Goal: Transaction & Acquisition: Obtain resource

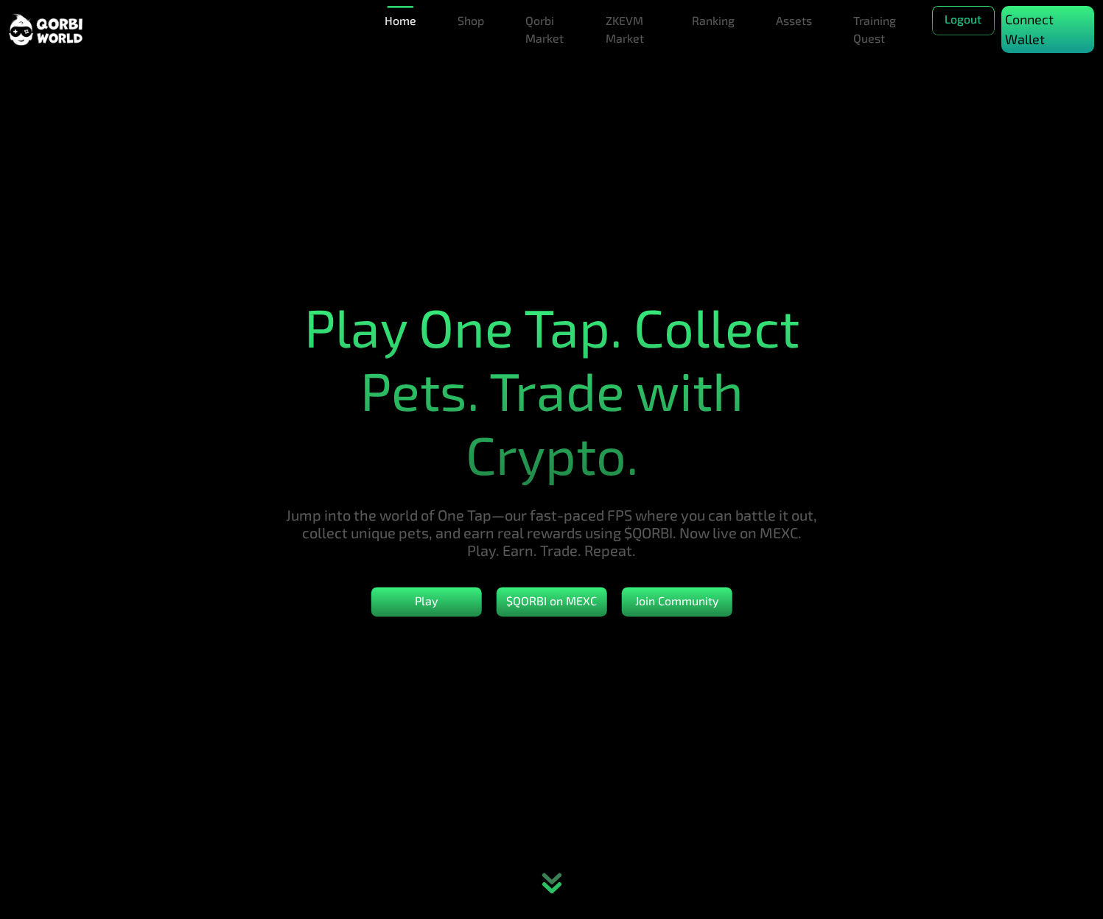
click at [1028, 21] on p "Connect Wallet" at bounding box center [1047, 30] width 85 height 40
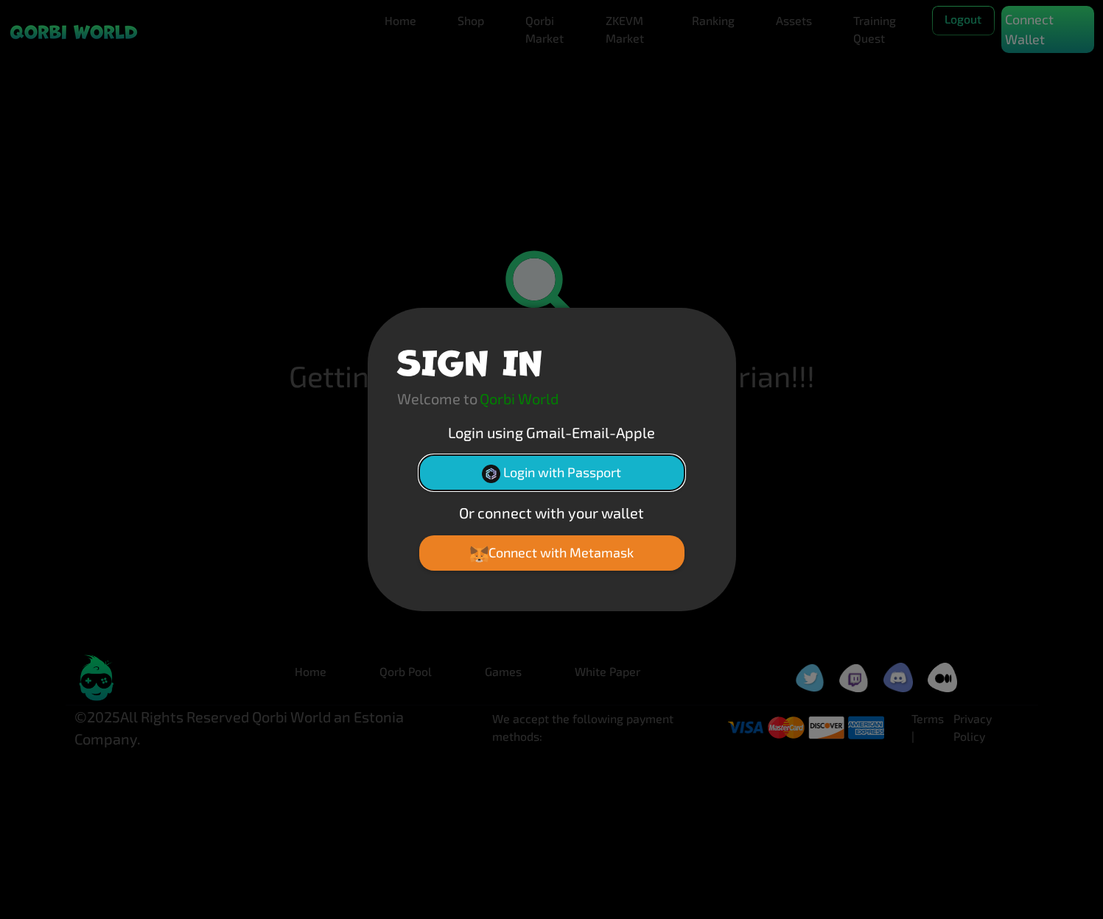
click at [539, 466] on button "Login with Passport" at bounding box center [551, 472] width 265 height 35
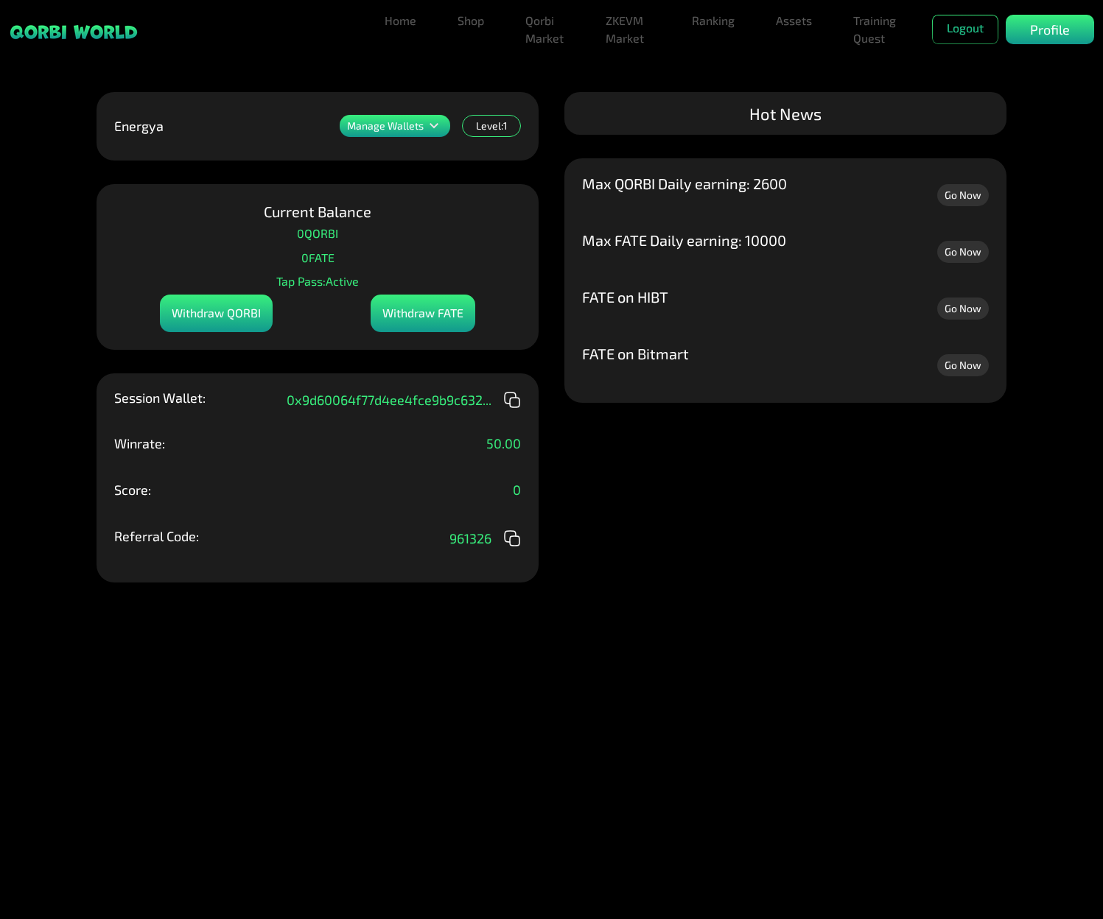
click at [538, 470] on div "Manage Wallets Add one or more wallets to showcase all your Items in one place.…" at bounding box center [551, 459] width 1103 height 919
click at [235, 300] on div "Withdraw QORBI" at bounding box center [216, 314] width 113 height 38
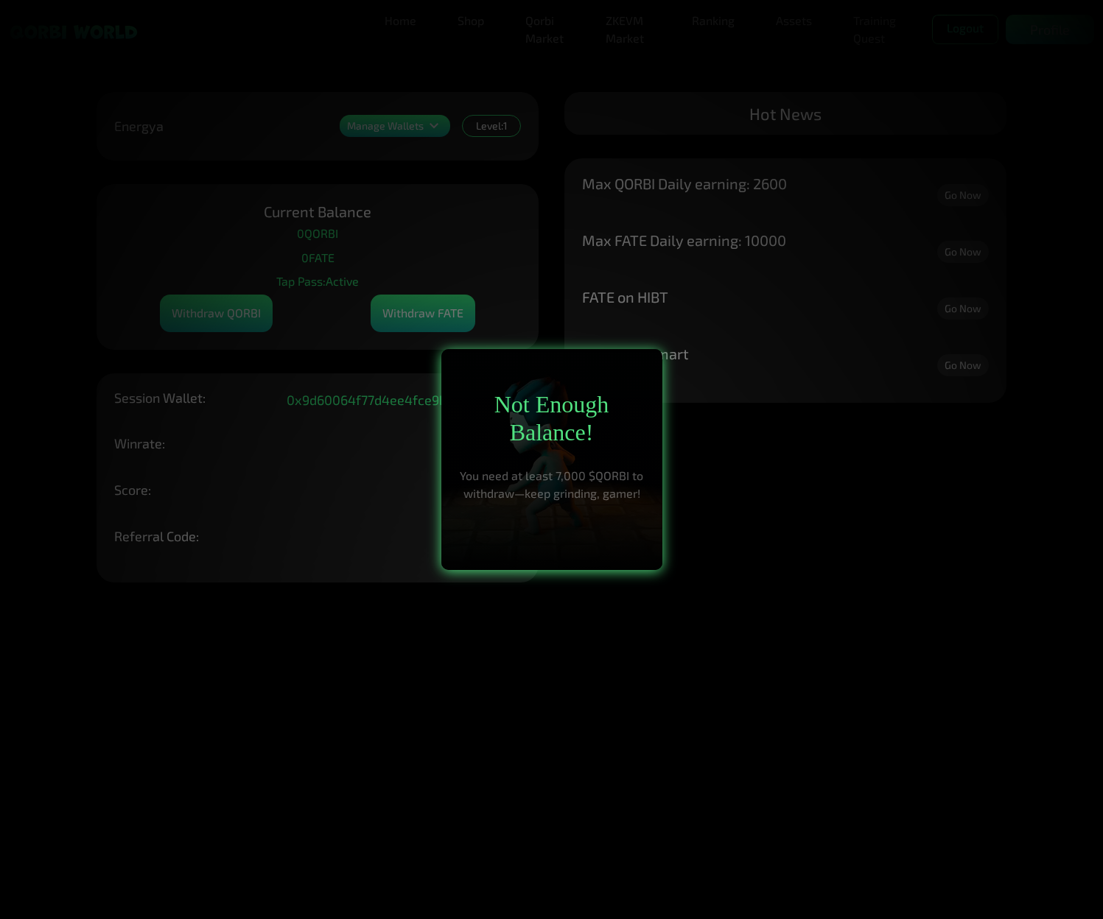
click at [502, 399] on h2 "Not Enough Balance!" at bounding box center [551, 418] width 191 height 57
click at [545, 471] on p "You need at least 7,000 $QORBI to withdraw—keep grinding, gamer!" at bounding box center [551, 484] width 191 height 35
click at [445, 305] on div at bounding box center [551, 459] width 1103 height 919
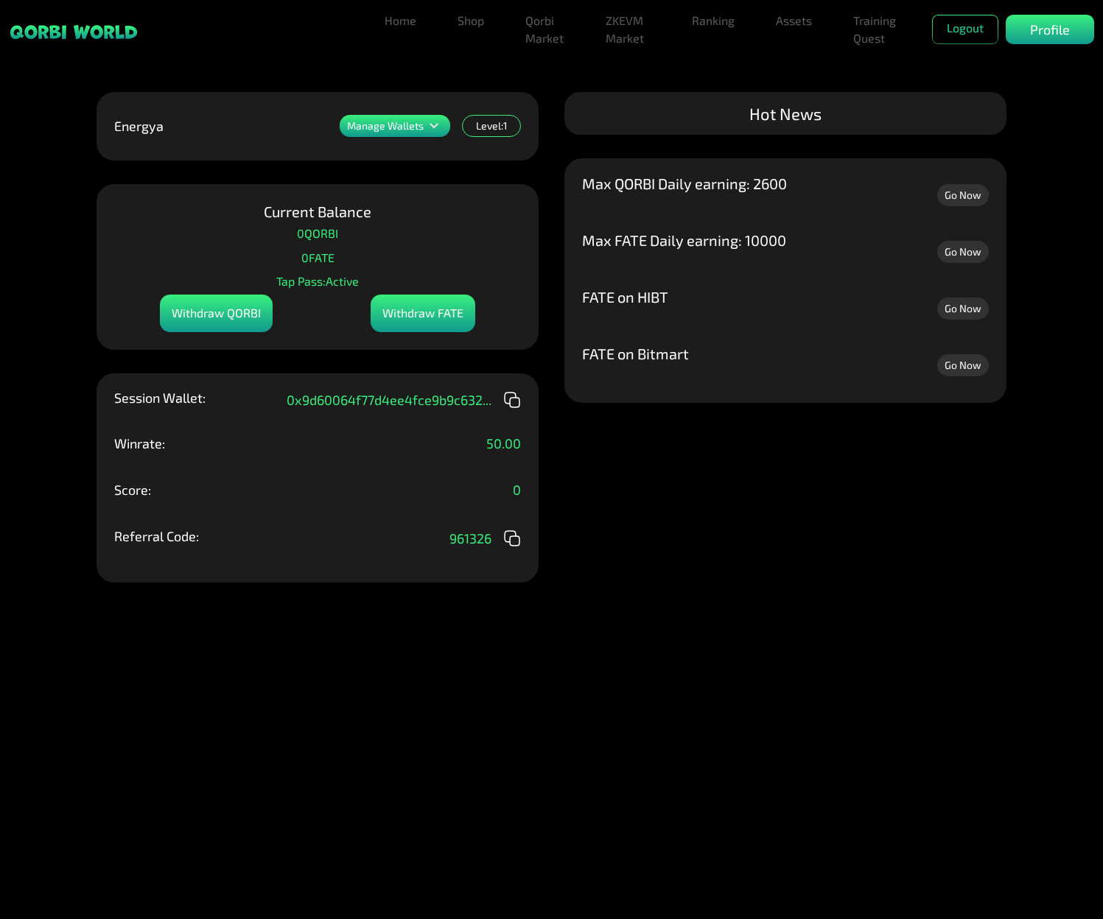
click at [393, 314] on div "Withdraw FATE" at bounding box center [422, 314] width 105 height 38
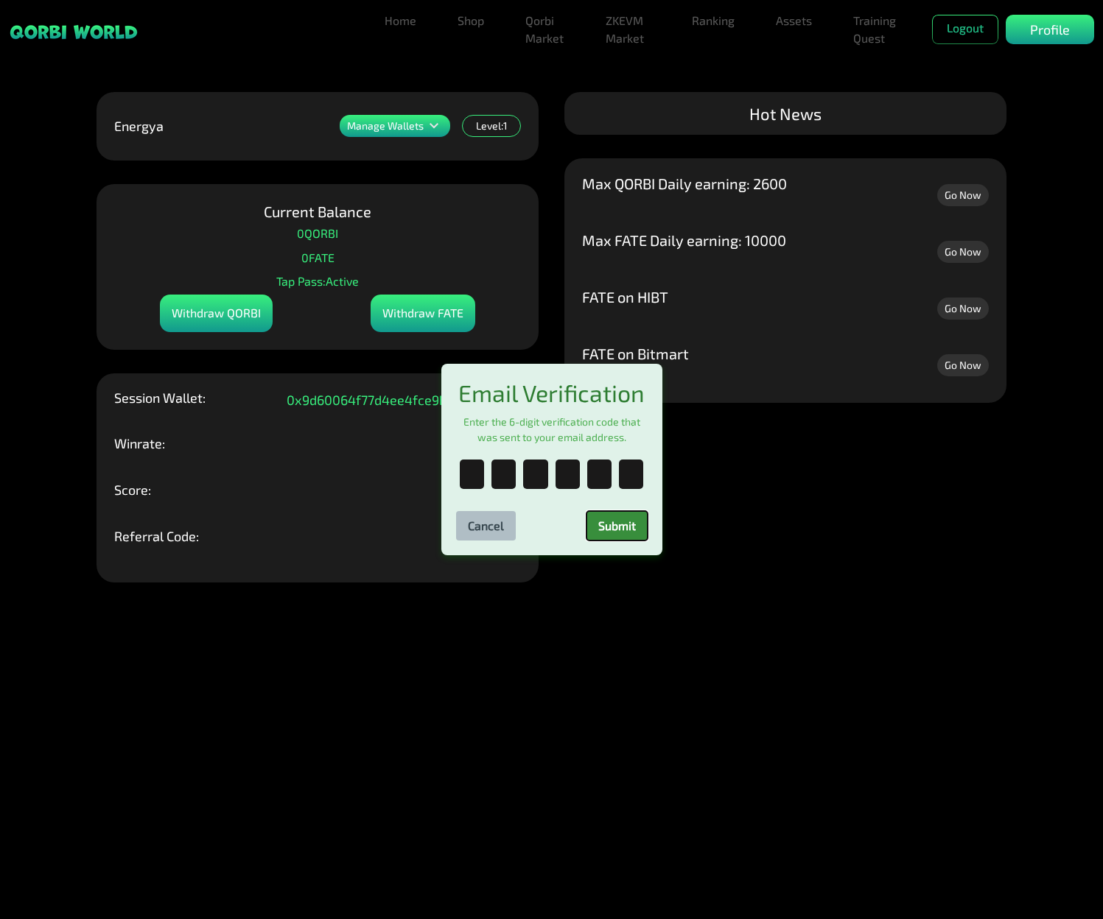
click at [620, 530] on button "Submit" at bounding box center [616, 525] width 61 height 29
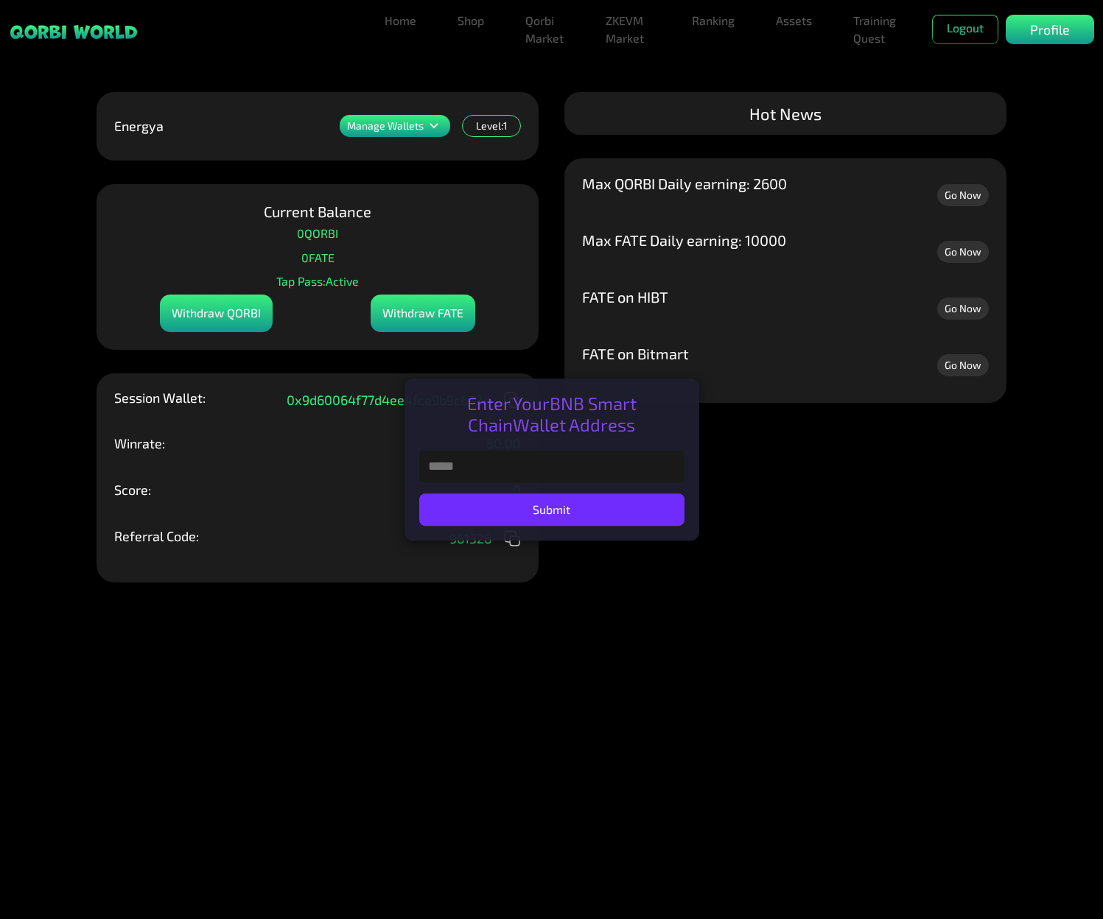
drag, startPoint x: 486, startPoint y: 457, endPoint x: 479, endPoint y: 464, distance: 9.9
click at [482, 463] on input "text" at bounding box center [551, 467] width 265 height 32
paste input "**********"
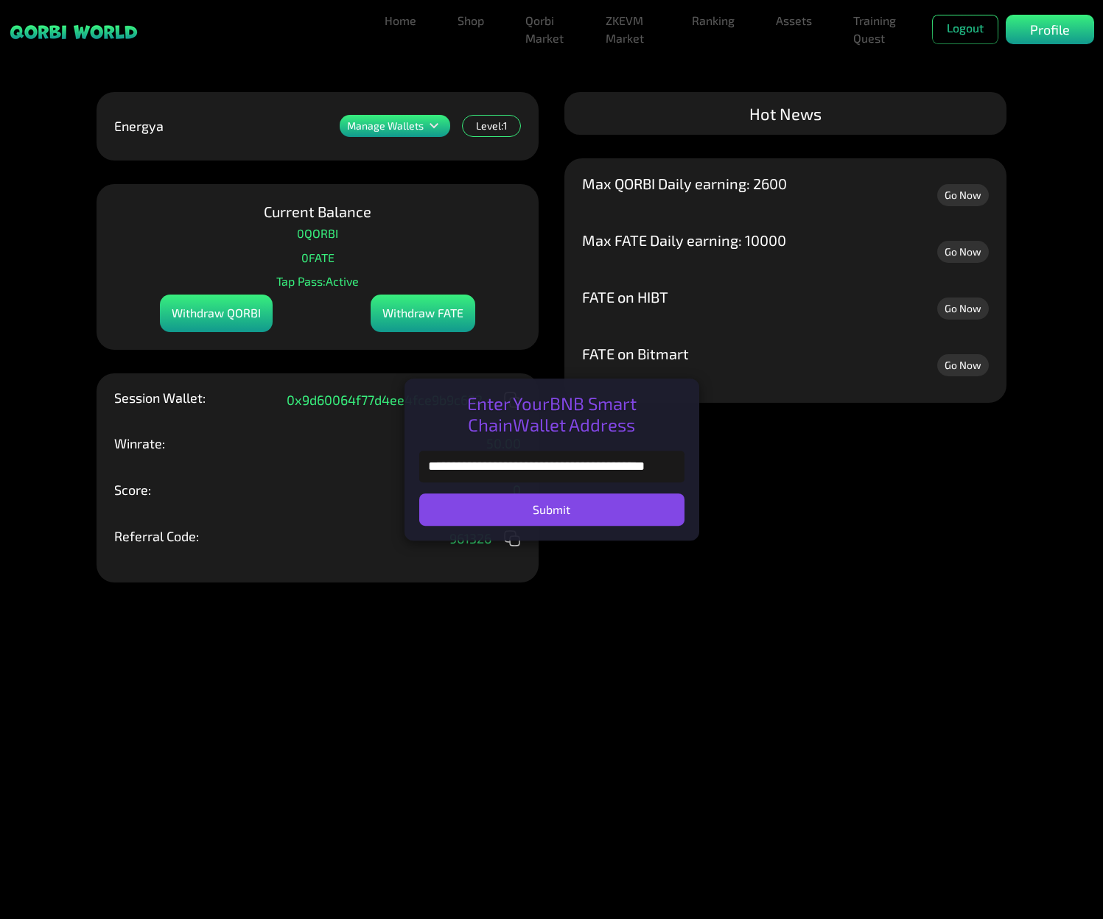
type input "**********"
click at [544, 506] on button "Submit" at bounding box center [551, 509] width 265 height 32
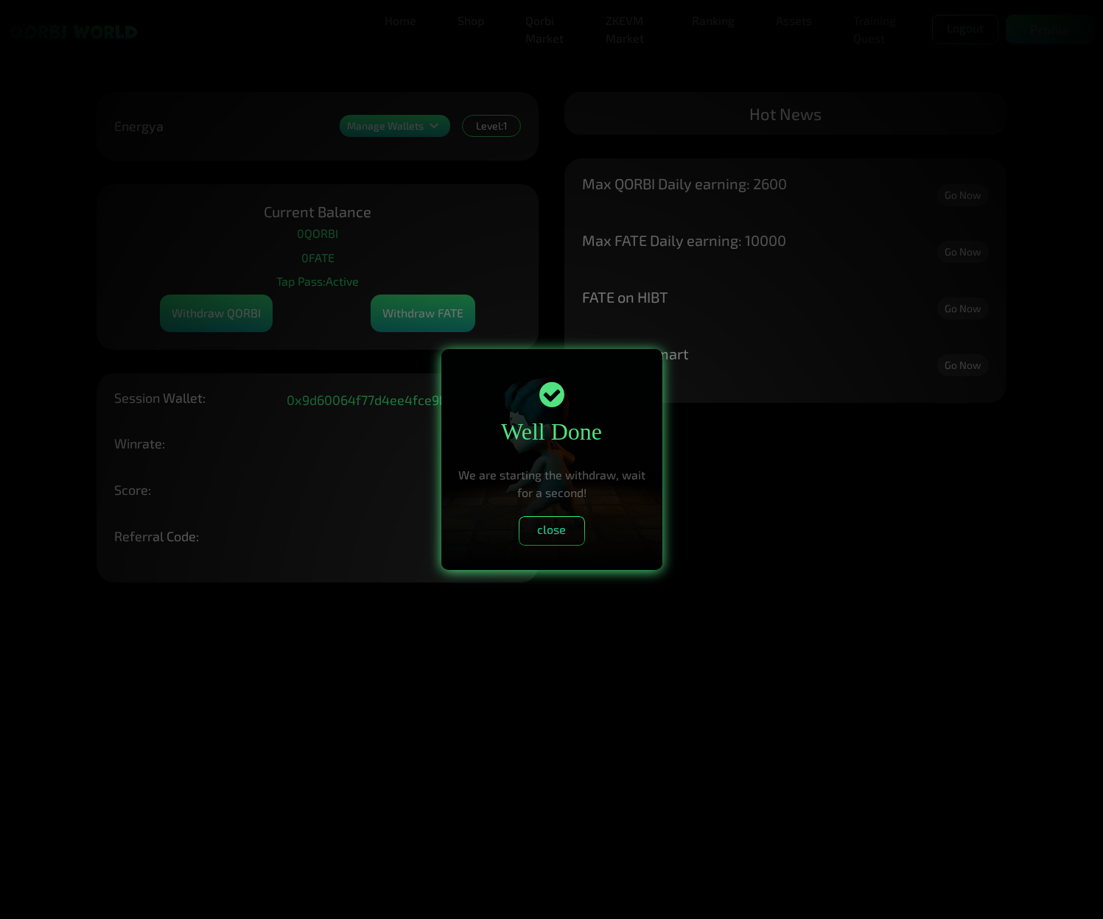
click at [700, 93] on div at bounding box center [551, 459] width 1103 height 919
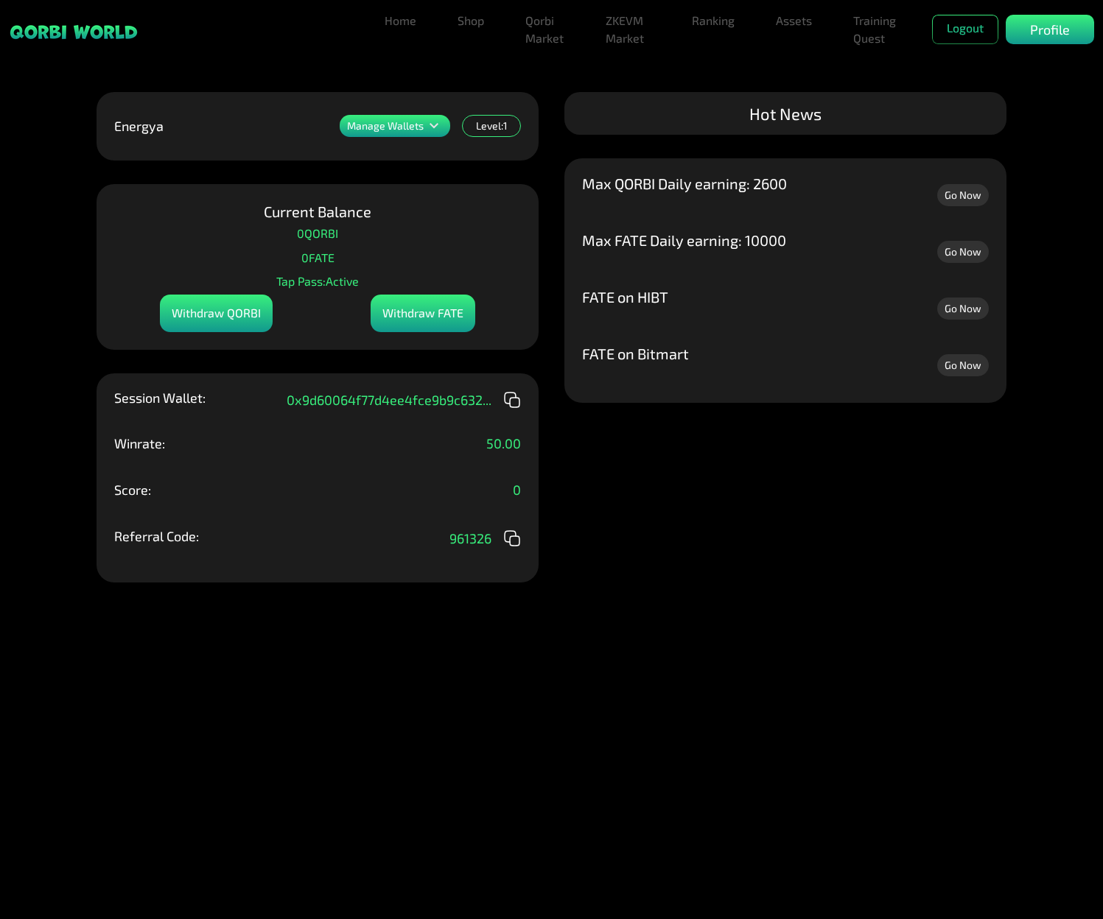
click at [418, 314] on div "Withdraw FATE" at bounding box center [422, 314] width 105 height 38
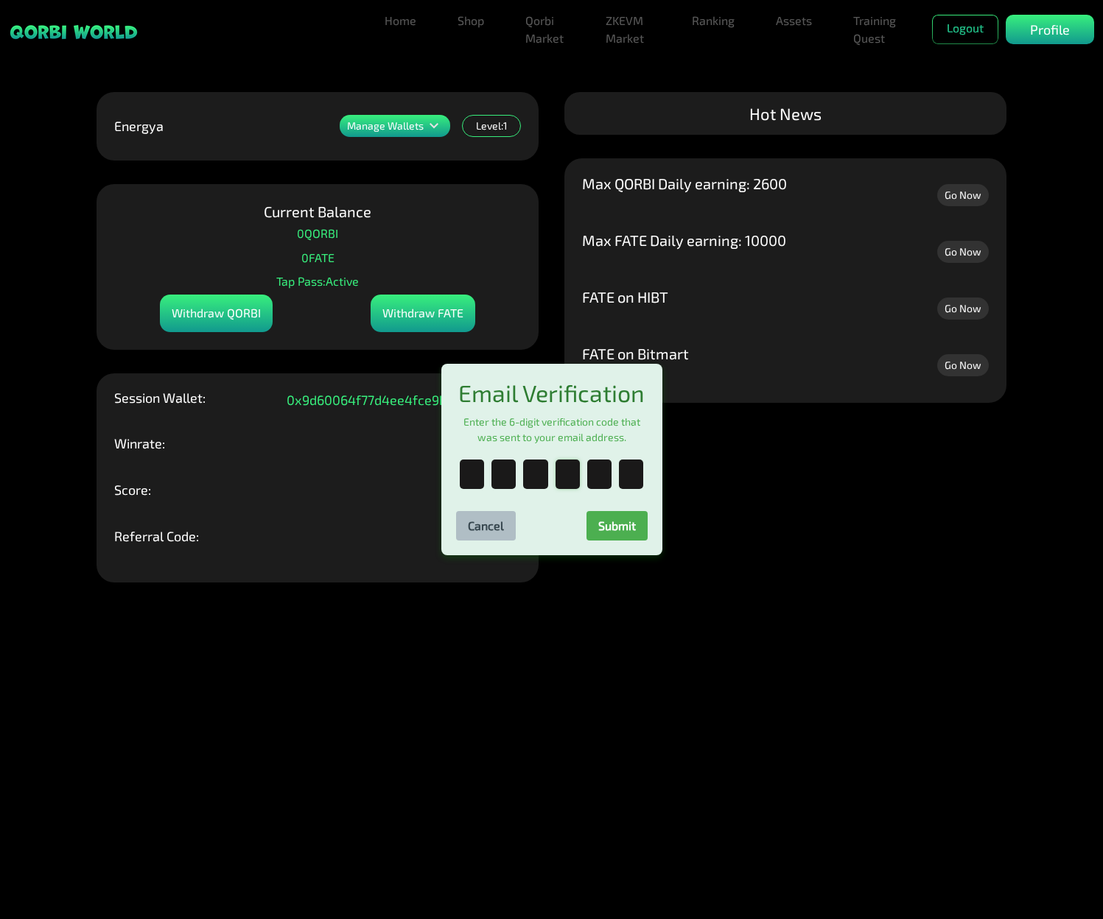
click at [566, 484] on input "text" at bounding box center [567, 474] width 24 height 29
paste input "*"
type input "*"
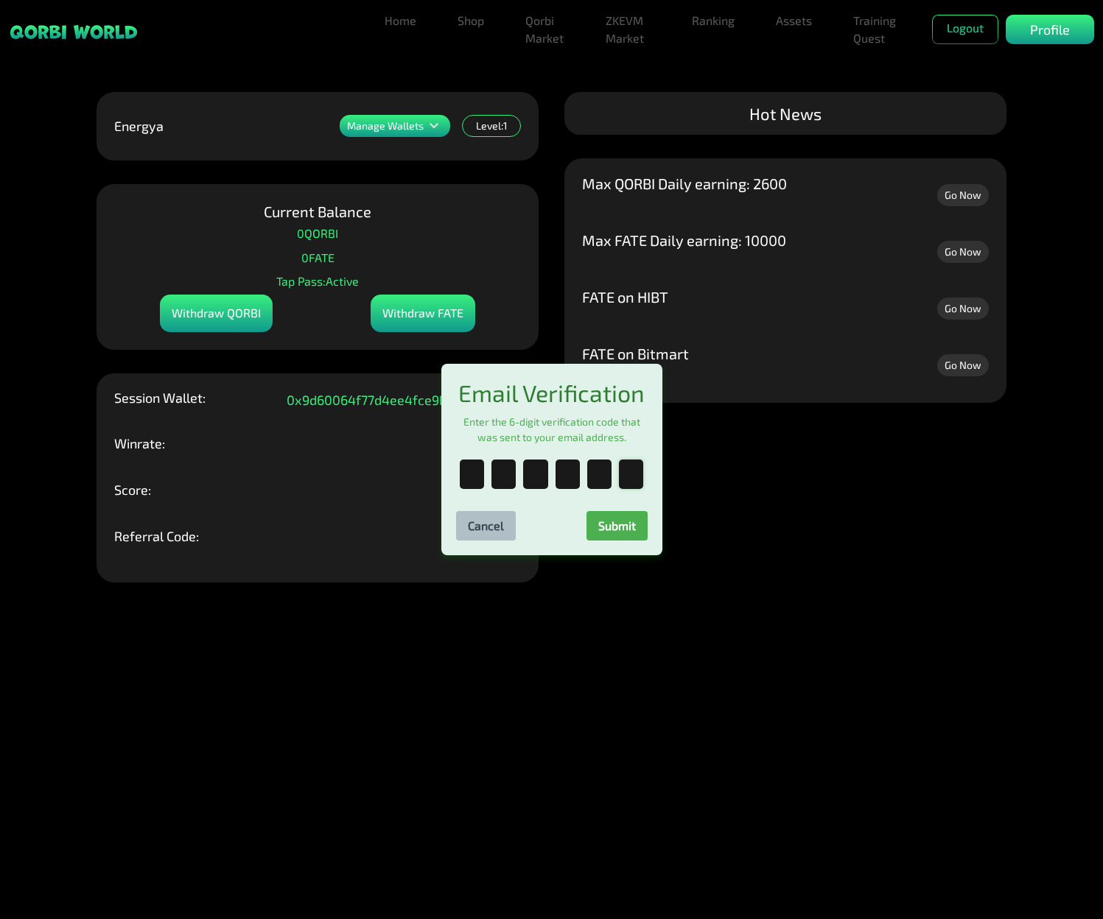
type input "*"
click at [617, 536] on button "Submit" at bounding box center [616, 525] width 61 height 29
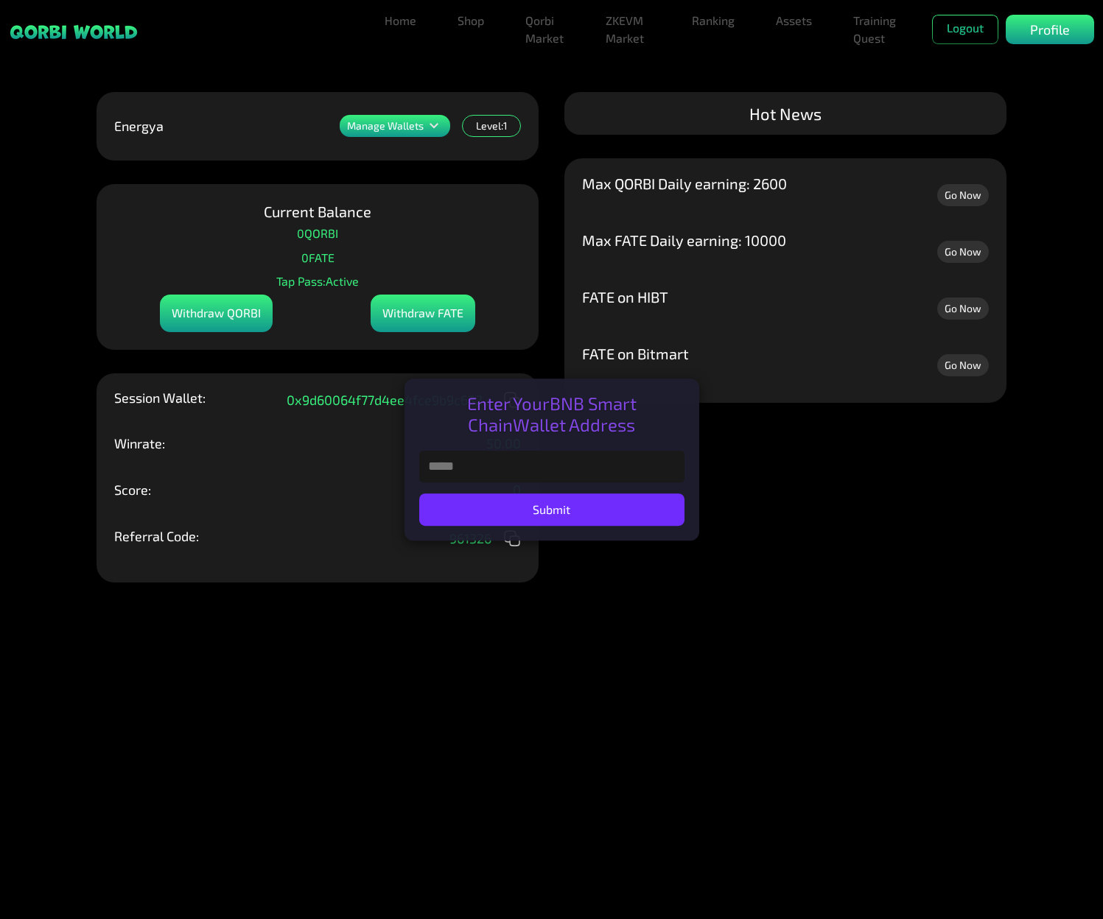
click at [351, 227] on div "Current Balance 0 QORBI 0 FATE Tap Pass: Active Withdraw QORBI Withdraw FATE" at bounding box center [317, 267] width 442 height 166
click at [449, 471] on input "text" at bounding box center [551, 467] width 265 height 32
paste input "**********"
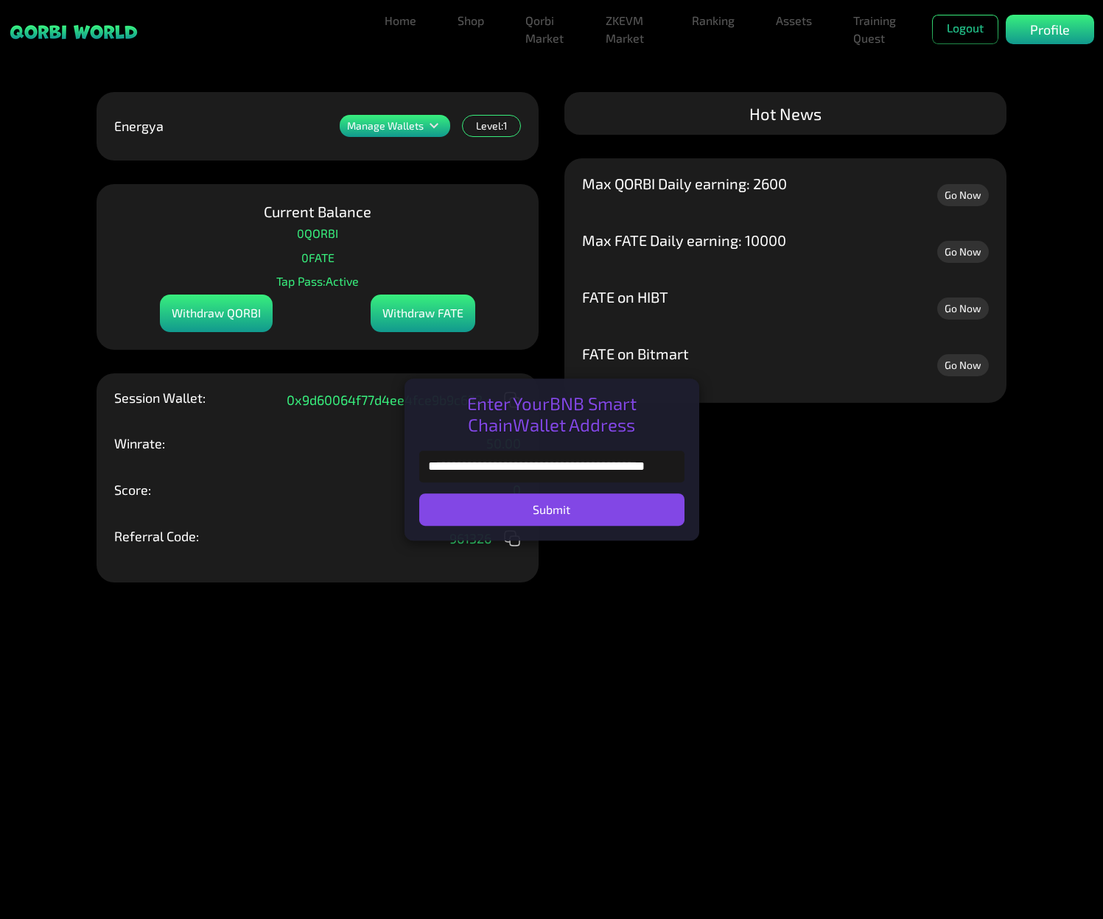
type input "**********"
click at [546, 510] on button "Submit" at bounding box center [551, 509] width 265 height 32
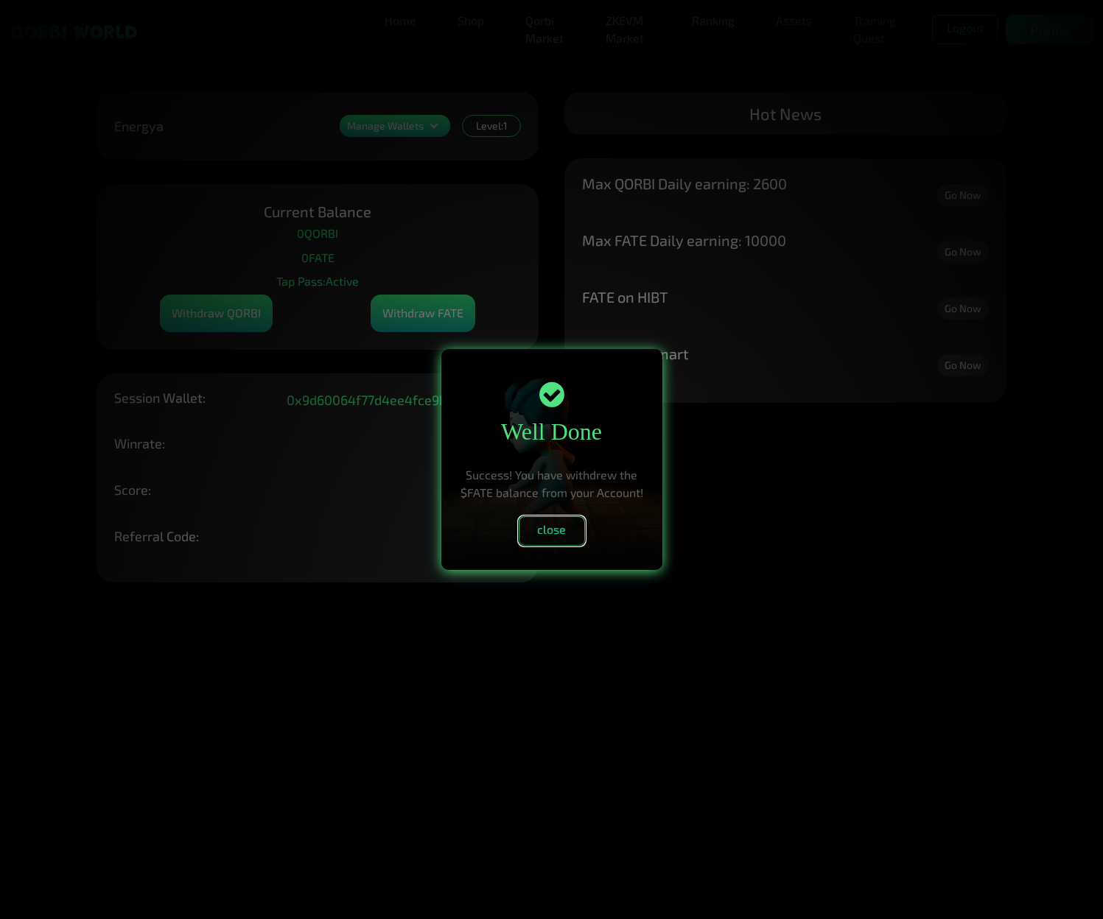
click at [549, 530] on button "close" at bounding box center [551, 530] width 66 height 29
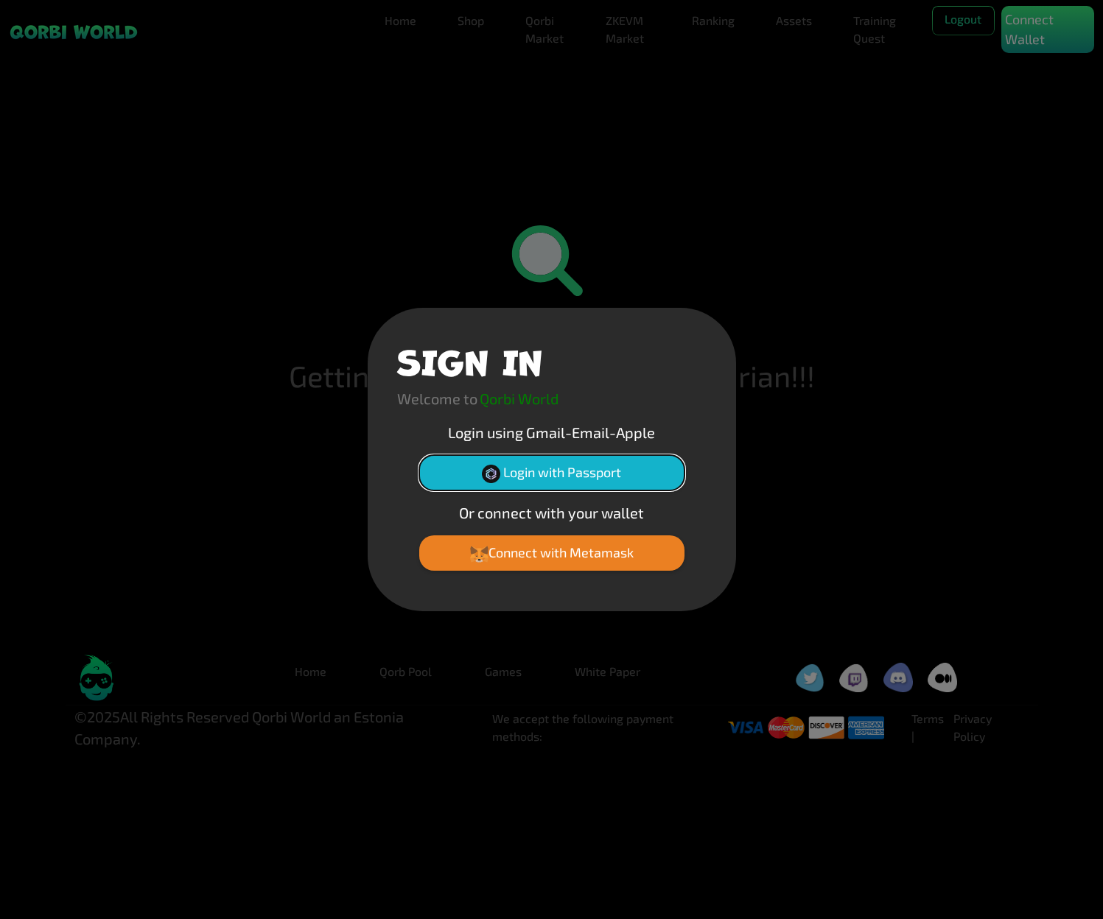
click at [516, 467] on button "Login with Passport" at bounding box center [551, 472] width 265 height 35
click at [526, 466] on button "Login with Passport" at bounding box center [551, 472] width 265 height 35
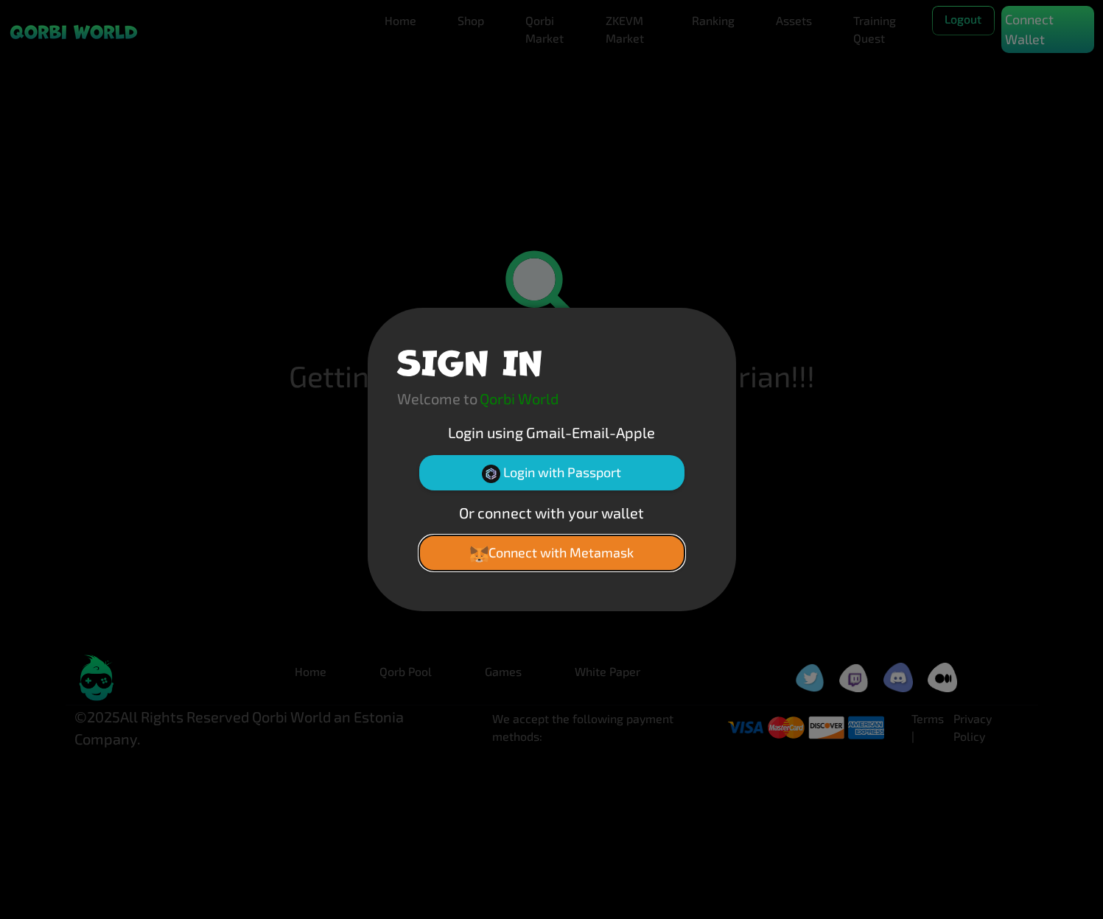
click at [540, 555] on button "Connect with Metamask" at bounding box center [551, 552] width 265 height 35
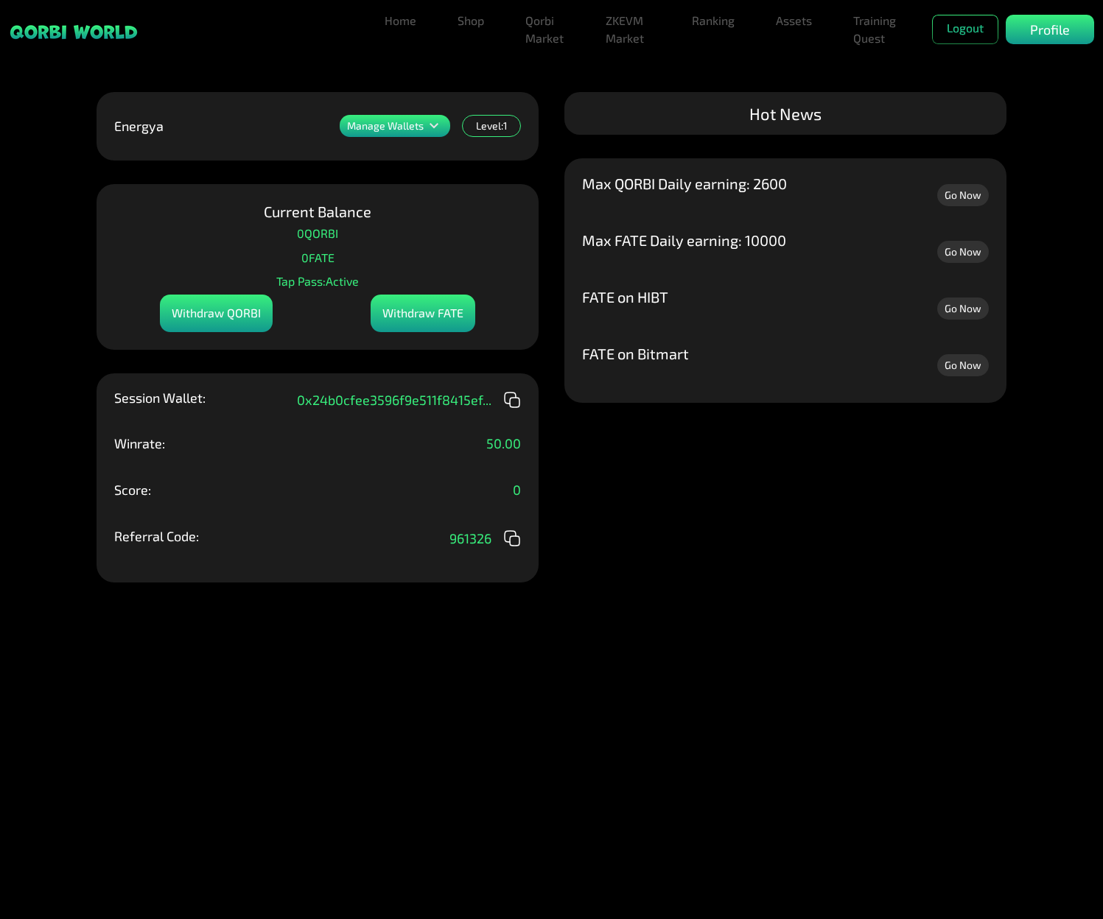
click at [393, 125] on p "Manage Wallets" at bounding box center [385, 126] width 77 height 10
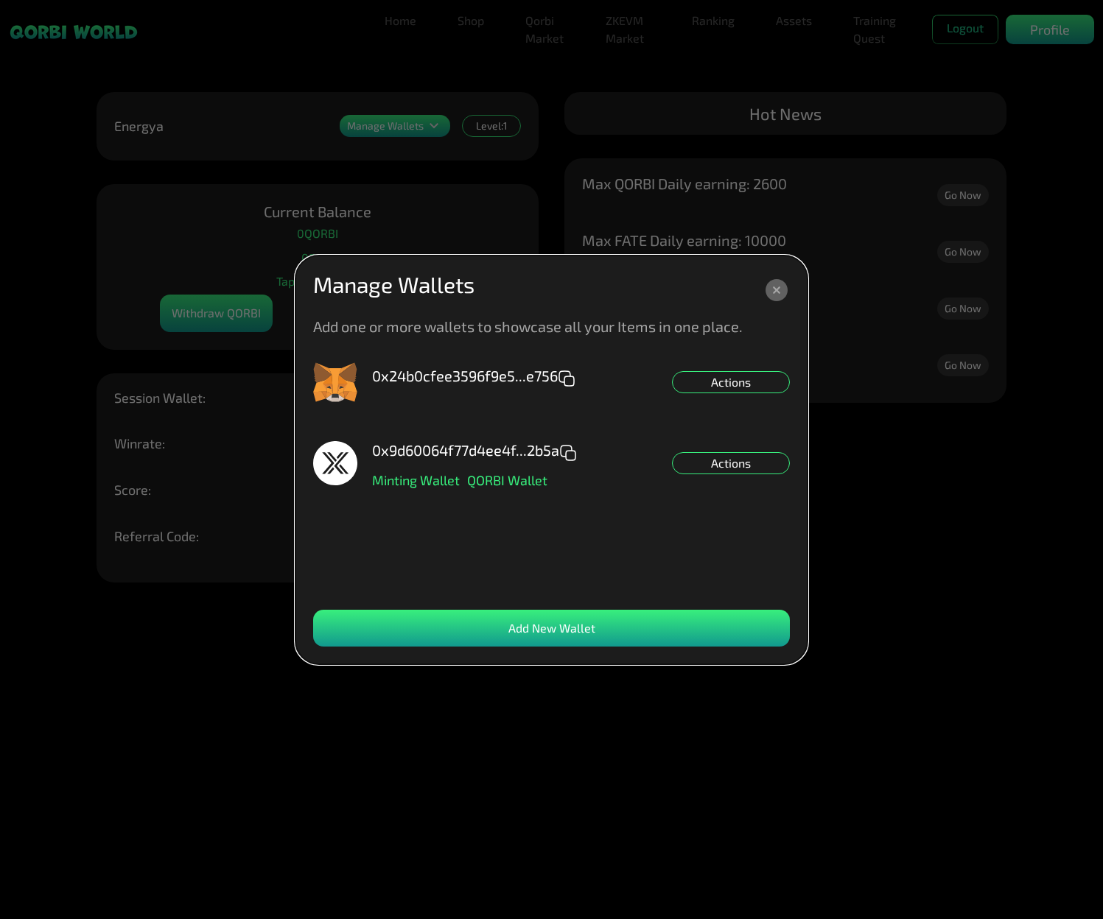
click at [692, 370] on div "0x24b0cfee3596f9e5...e756 Actions" at bounding box center [551, 382] width 477 height 44
click at [728, 379] on div "Actions" at bounding box center [731, 382] width 118 height 22
click at [729, 402] on div "Set QORBI Default" at bounding box center [731, 404] width 118 height 22
click at [704, 256] on dialog "Manage Wallets Add one or more wallets to showcase all your Items in one place.…" at bounding box center [551, 460] width 512 height 409
drag, startPoint x: 726, startPoint y: 203, endPoint x: 748, endPoint y: 191, distance: 24.7
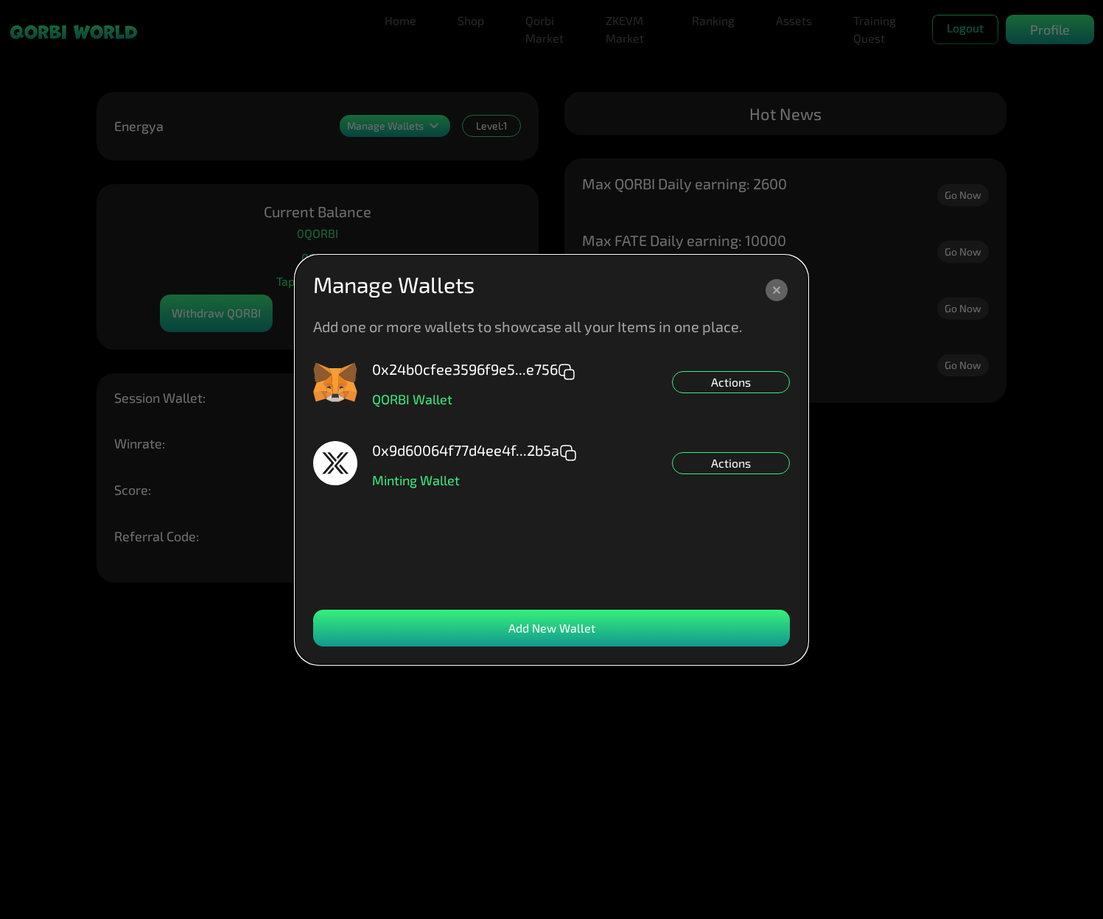
click at [727, 256] on dialog "Manage Wallets Add one or more wallets to showcase all your Items in one place.…" at bounding box center [551, 460] width 512 height 409
click at [807, 256] on dialog "Manage Wallets Add one or more wallets to showcase all your Items in one place.…" at bounding box center [551, 460] width 512 height 409
click at [583, 627] on div "Add New Wallet" at bounding box center [551, 628] width 477 height 37
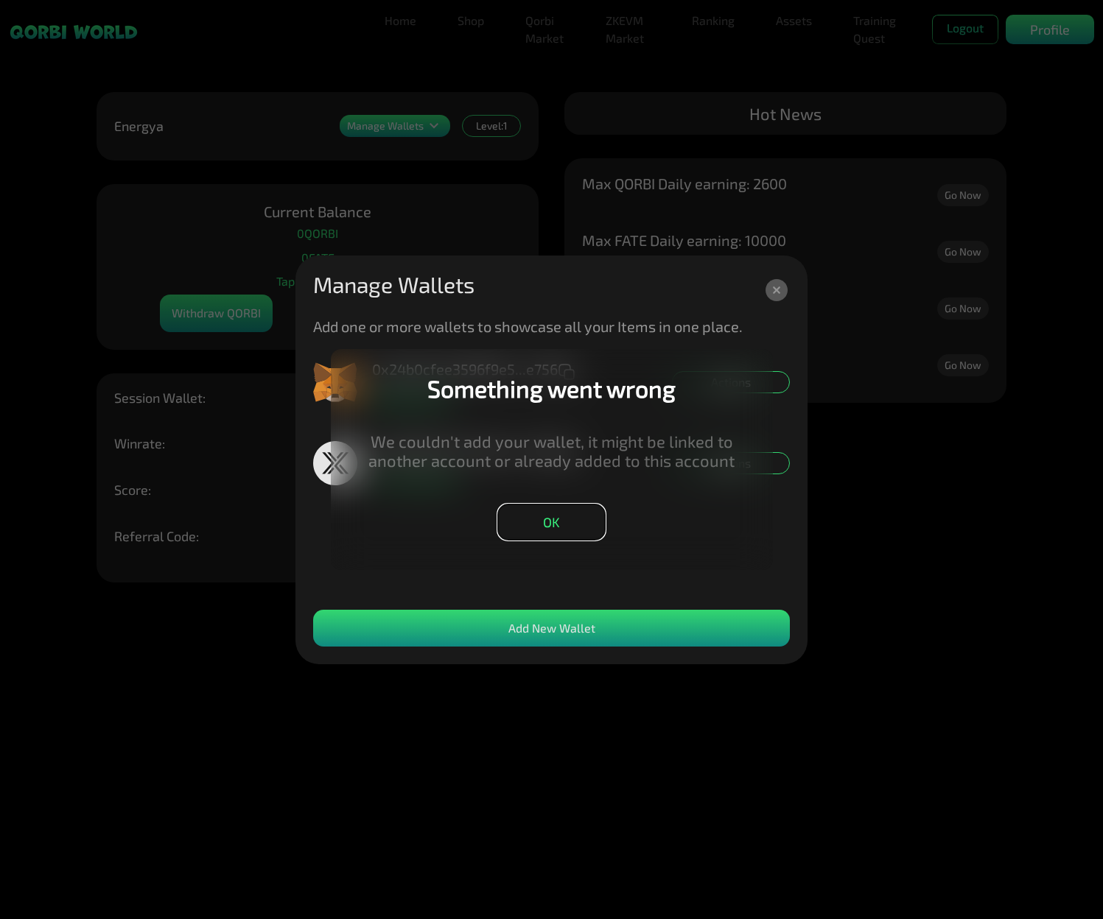
click at [542, 519] on button "OK" at bounding box center [551, 522] width 108 height 37
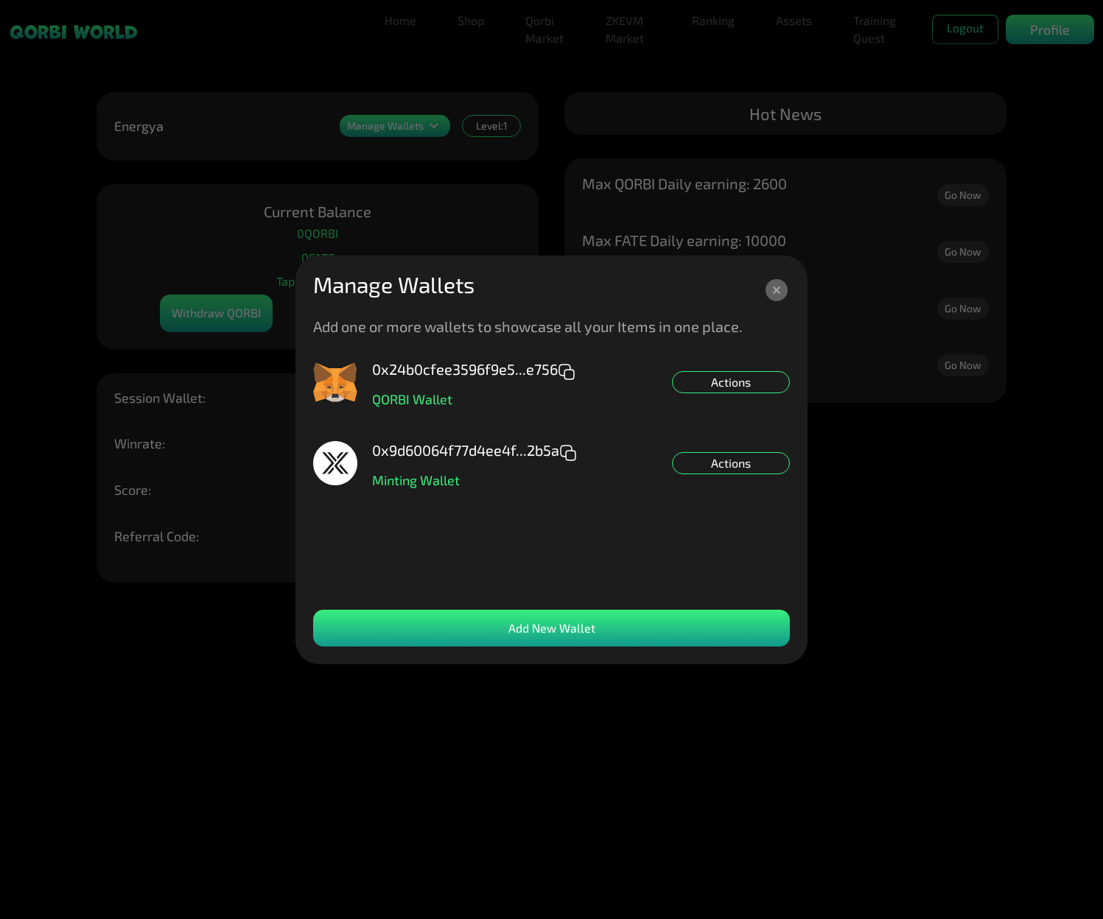
drag, startPoint x: 426, startPoint y: 231, endPoint x: 424, endPoint y: 222, distance: 8.4
click at [426, 256] on dialog "Manage Wallets Add one or more wallets to showcase all your Items in one place.…" at bounding box center [551, 460] width 512 height 409
click at [775, 291] on icon at bounding box center [776, 289] width 7 height 7
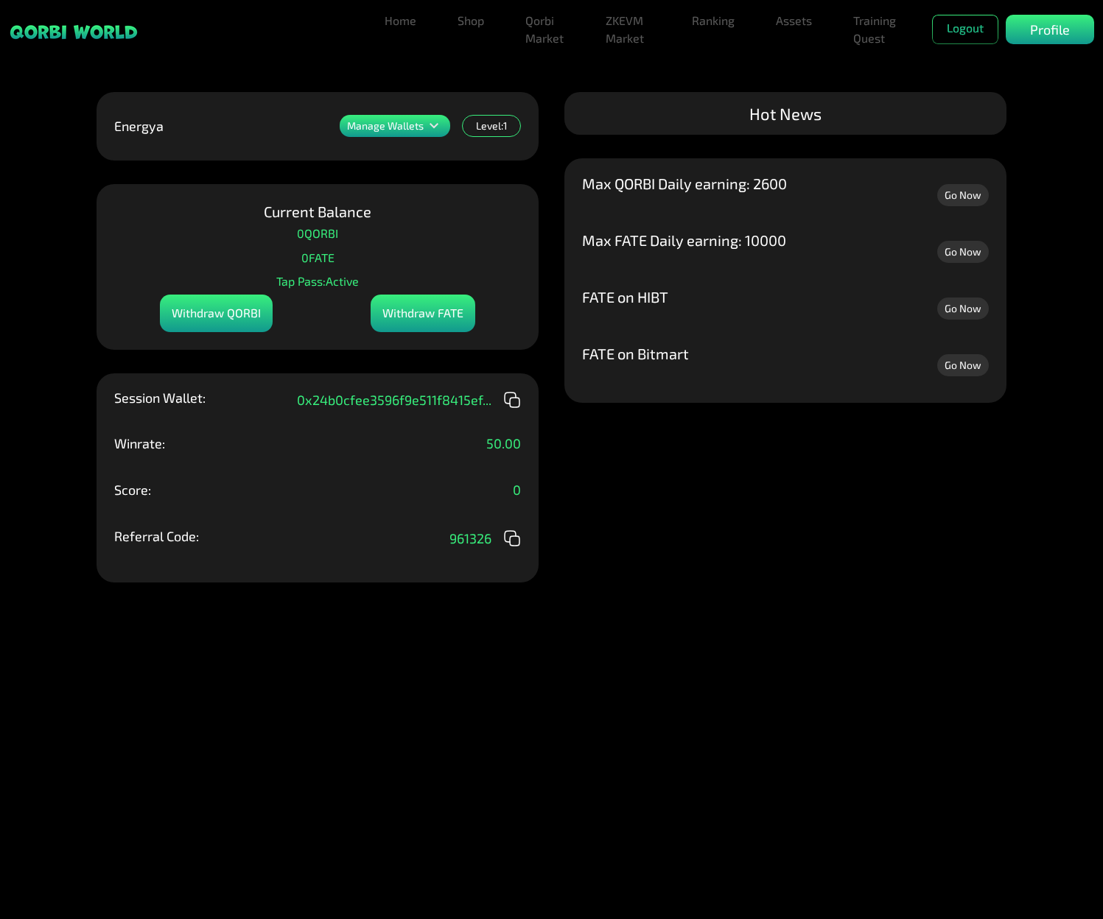
click at [956, 193] on link "Go Now" at bounding box center [963, 195] width 52 height 22
click at [949, 200] on link "Go Now" at bounding box center [963, 195] width 52 height 22
click at [607, 183] on p "Max QORBI Daily earning: 2600" at bounding box center [684, 183] width 205 height 15
click at [1044, 24] on div "Profile" at bounding box center [1049, 29] width 88 height 29
click at [1038, 27] on p "Profile" at bounding box center [1050, 30] width 40 height 20
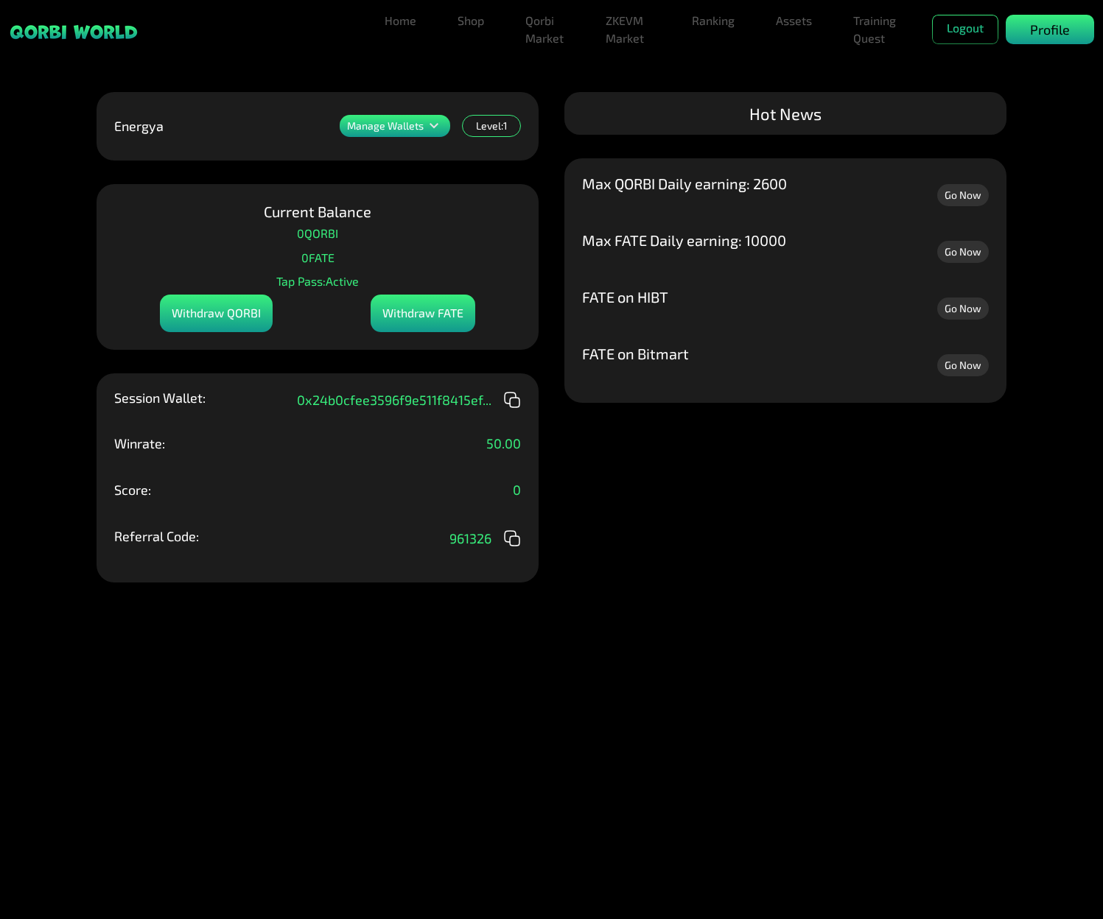
click at [1038, 27] on p "Profile" at bounding box center [1050, 30] width 40 height 20
click at [784, 23] on link "Assets" at bounding box center [794, 20] width 48 height 29
click at [777, 71] on link "Assets" at bounding box center [794, 67] width 48 height 29
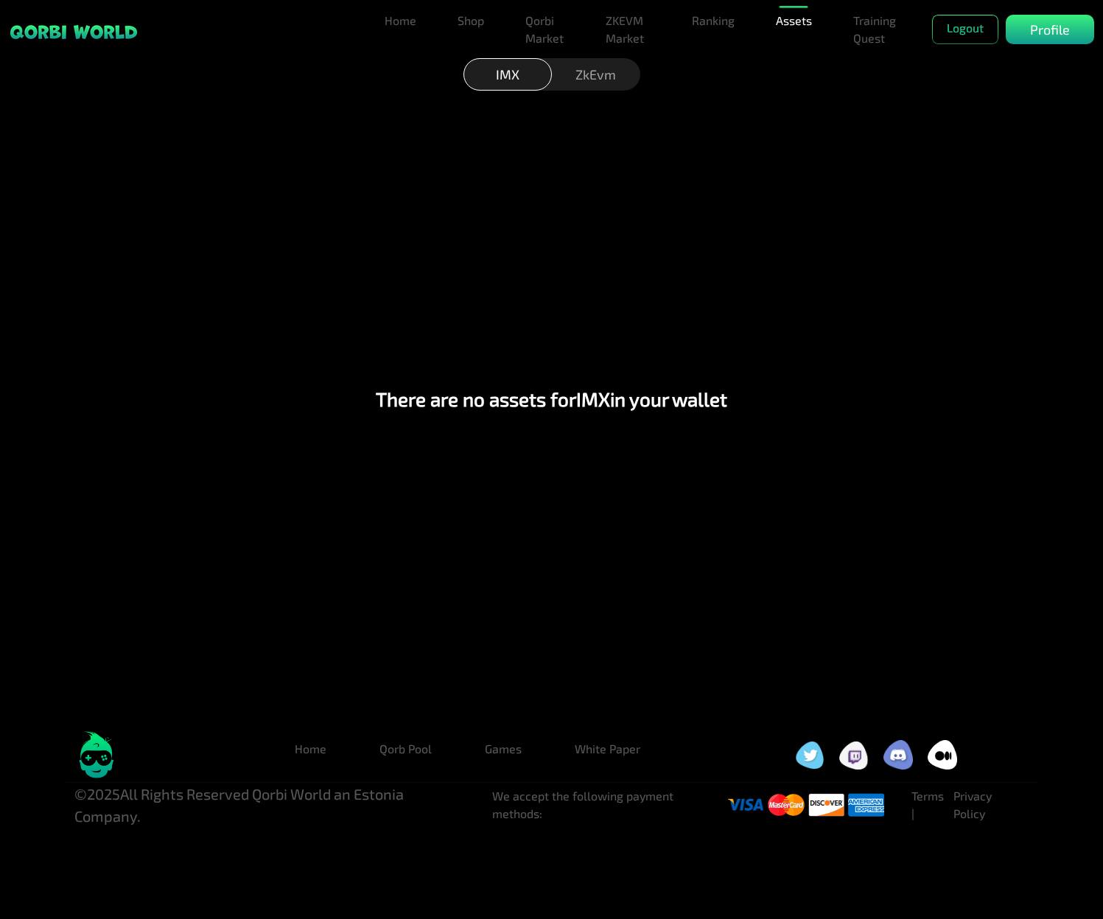
click at [589, 79] on div "ZkEvm" at bounding box center [596, 74] width 88 height 32
click at [614, 25] on link "ZKEVM Market" at bounding box center [628, 29] width 57 height 47
click at [462, 21] on link "Shop" at bounding box center [470, 20] width 38 height 29
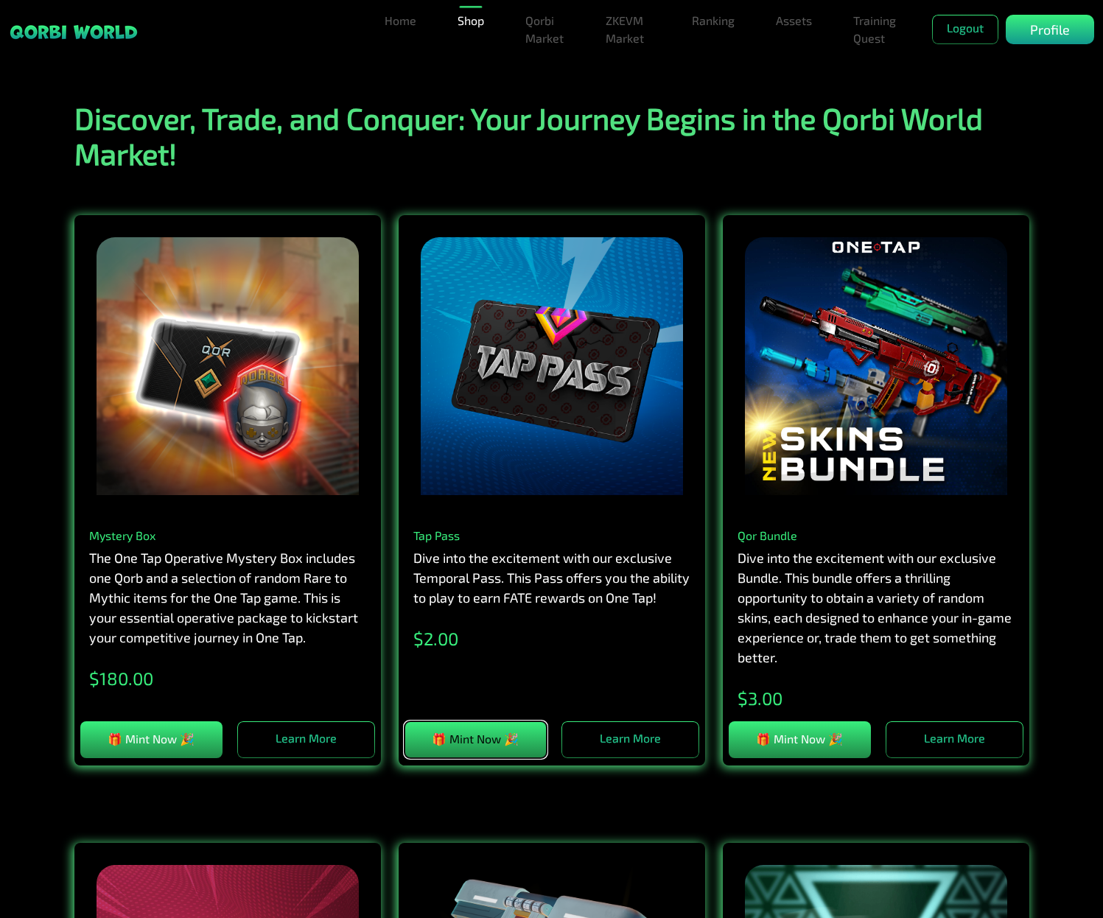
click at [482, 742] on button "🎁 Mint Now 🎉" at bounding box center [475, 739] width 142 height 37
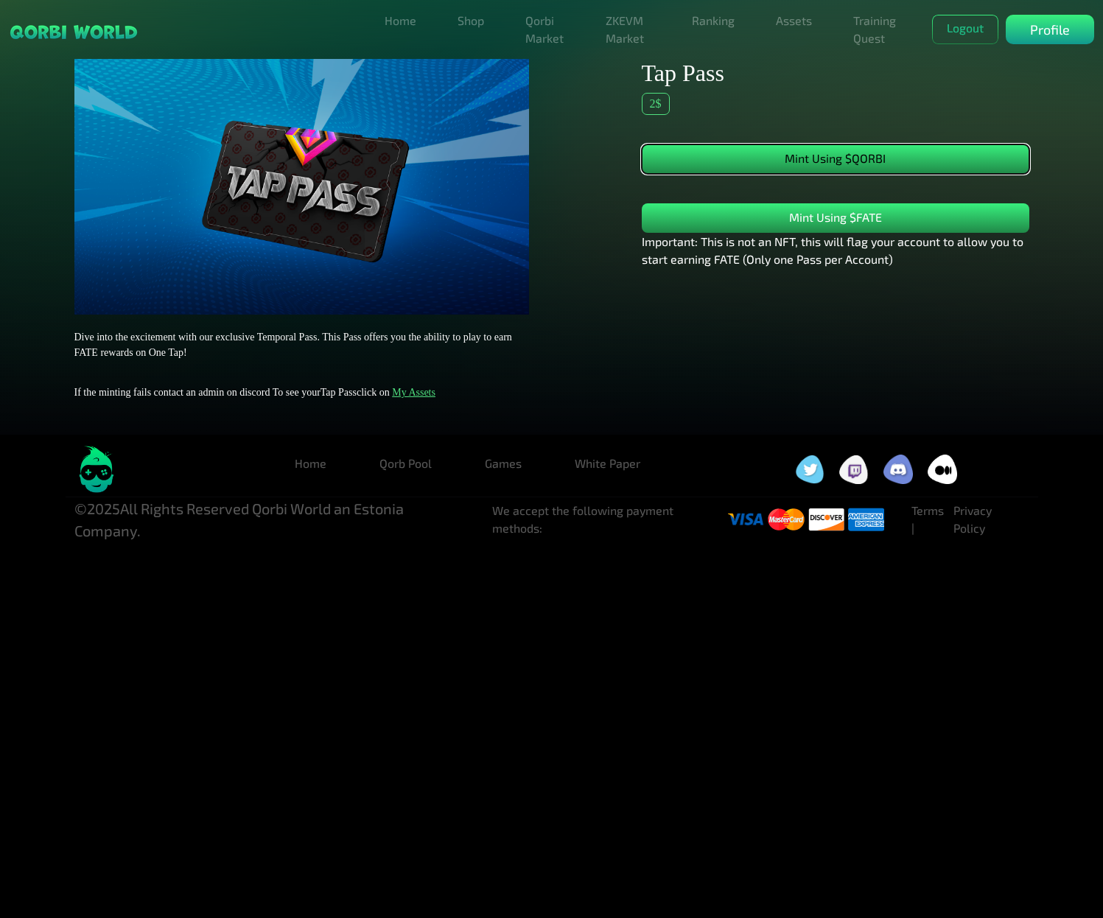
click at [806, 167] on button "Mint Using $QORBI" at bounding box center [834, 158] width 387 height 29
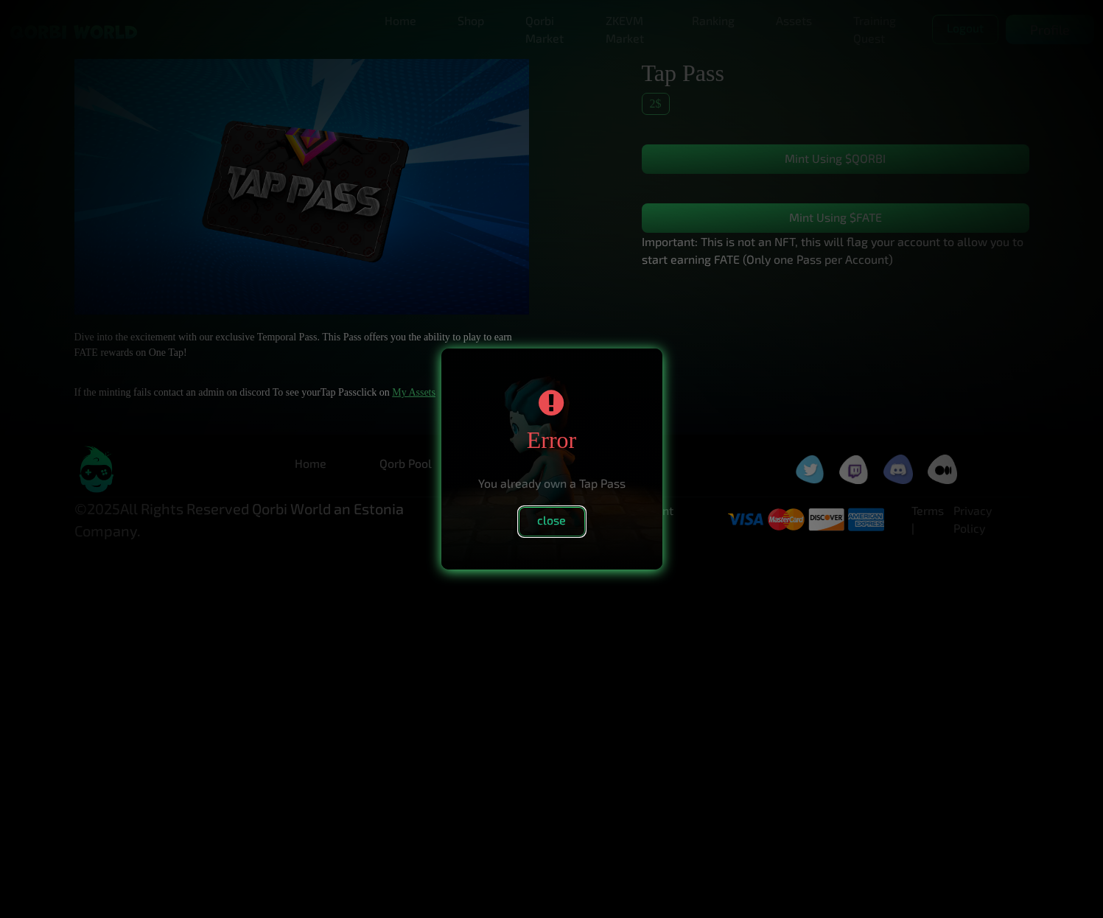
click at [546, 523] on button "close" at bounding box center [551, 521] width 66 height 29
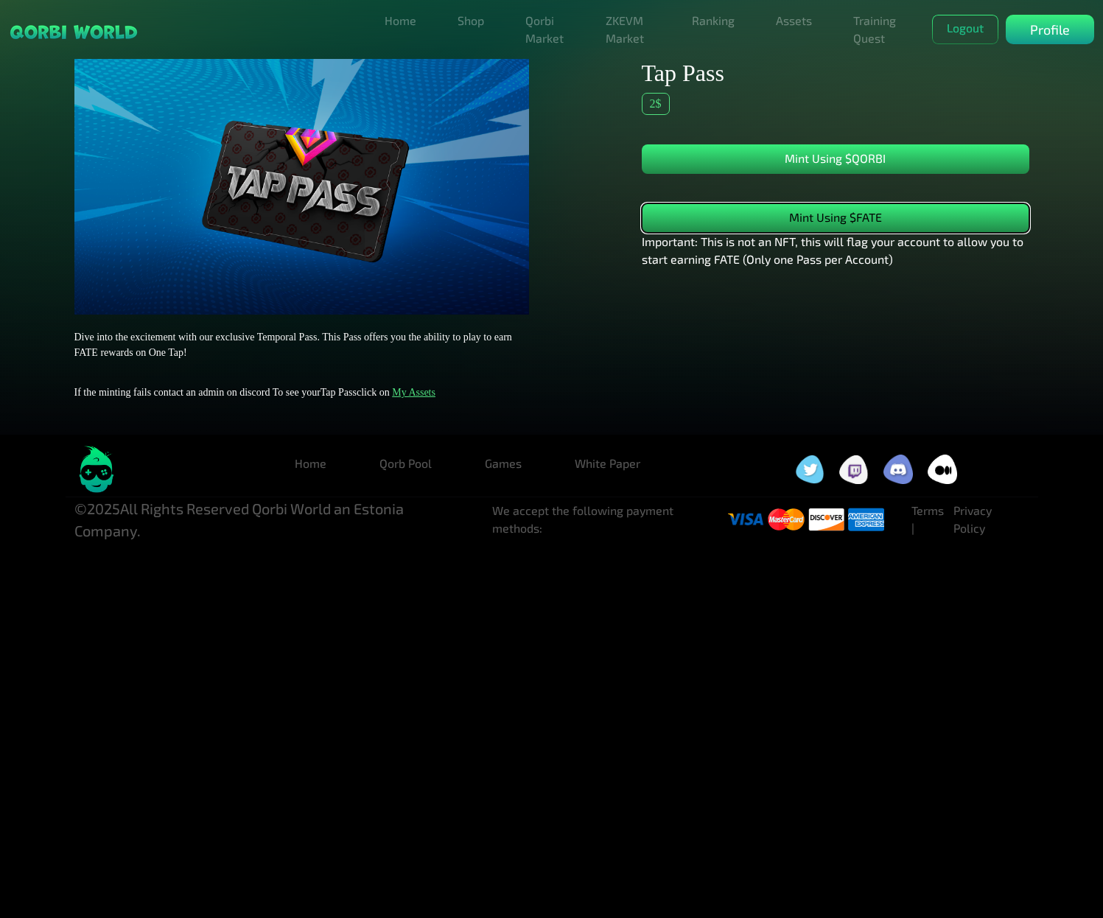
click at [809, 218] on button "Mint Using $FATE" at bounding box center [834, 217] width 387 height 29
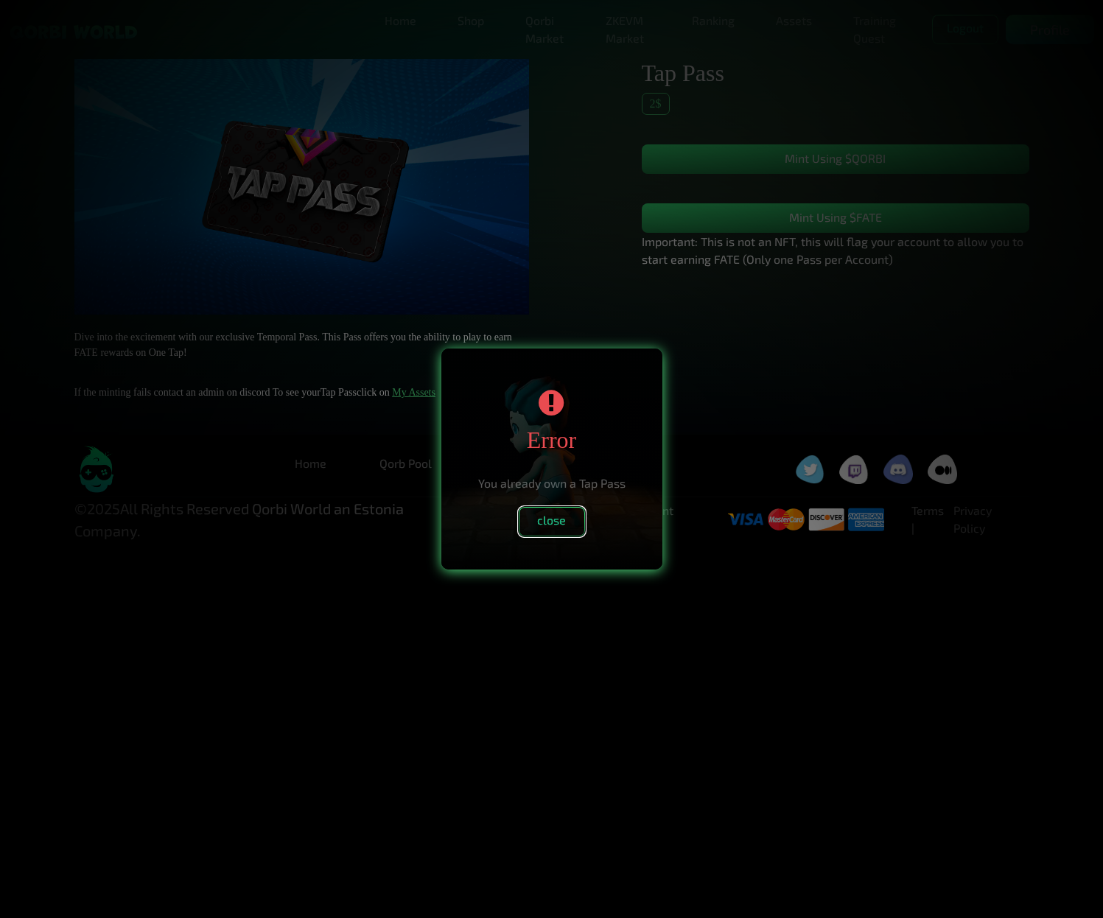
click at [563, 516] on button "close" at bounding box center [551, 521] width 66 height 29
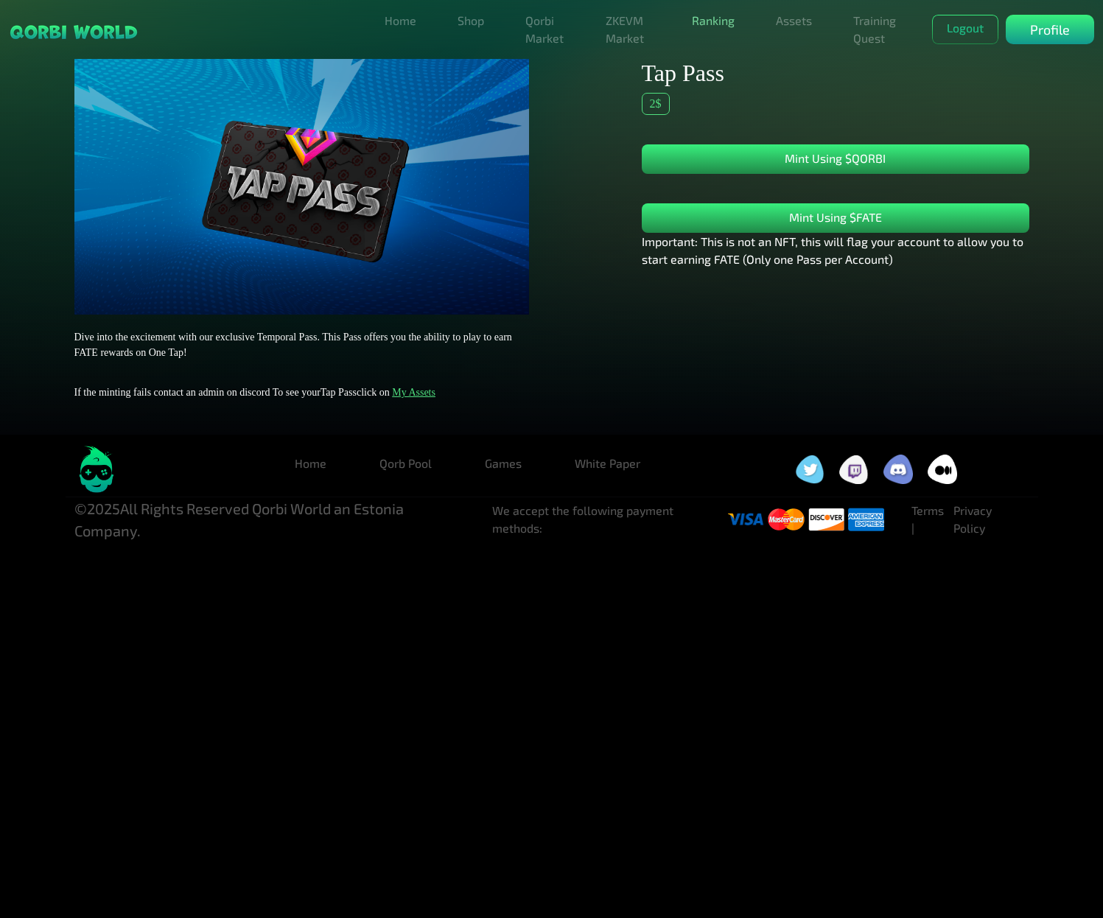
click at [706, 21] on link "Ranking" at bounding box center [713, 20] width 55 height 29
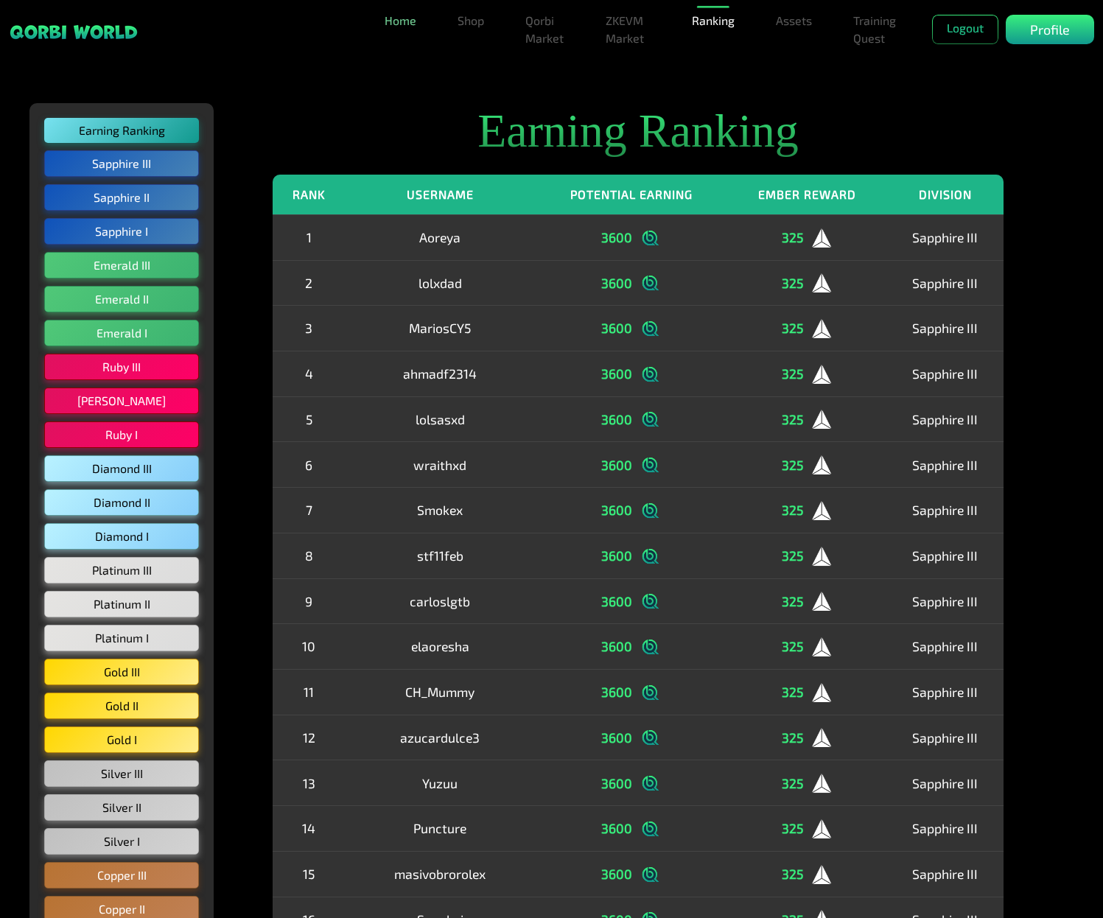
click at [401, 19] on link "Home" at bounding box center [400, 20] width 43 height 29
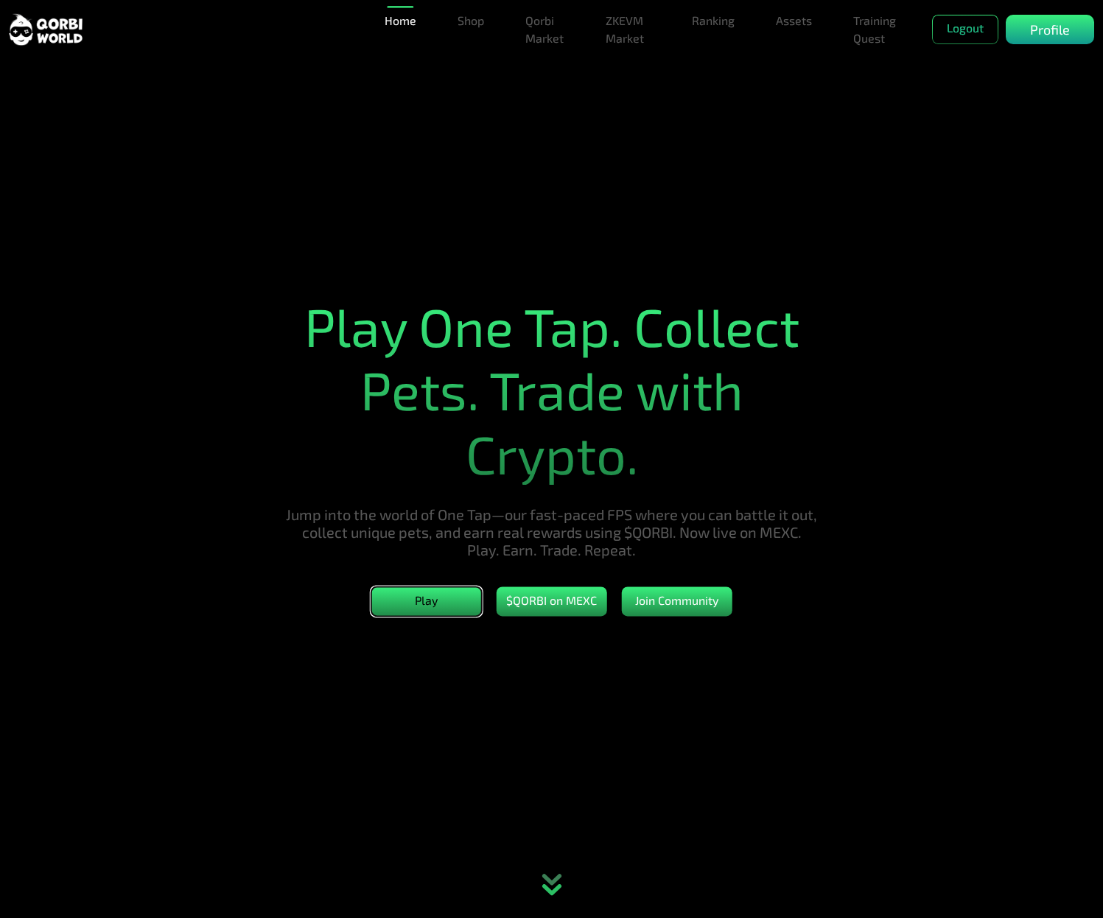
click at [413, 600] on button "Play" at bounding box center [426, 601] width 110 height 29
click at [559, 606] on button "$QORBI on MEXC" at bounding box center [551, 601] width 110 height 29
click at [478, 15] on link "Shop" at bounding box center [470, 20] width 38 height 29
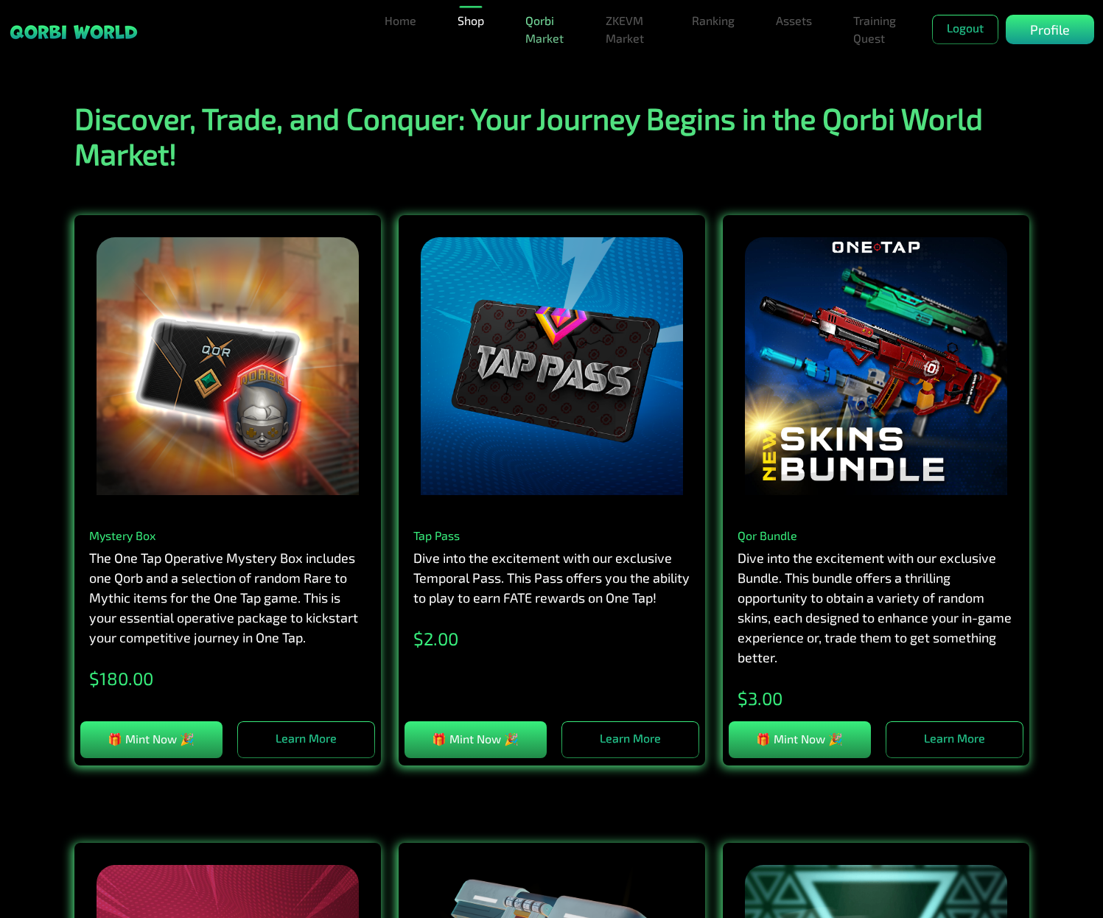
click at [537, 32] on link "Qorbi Market" at bounding box center [544, 29] width 51 height 47
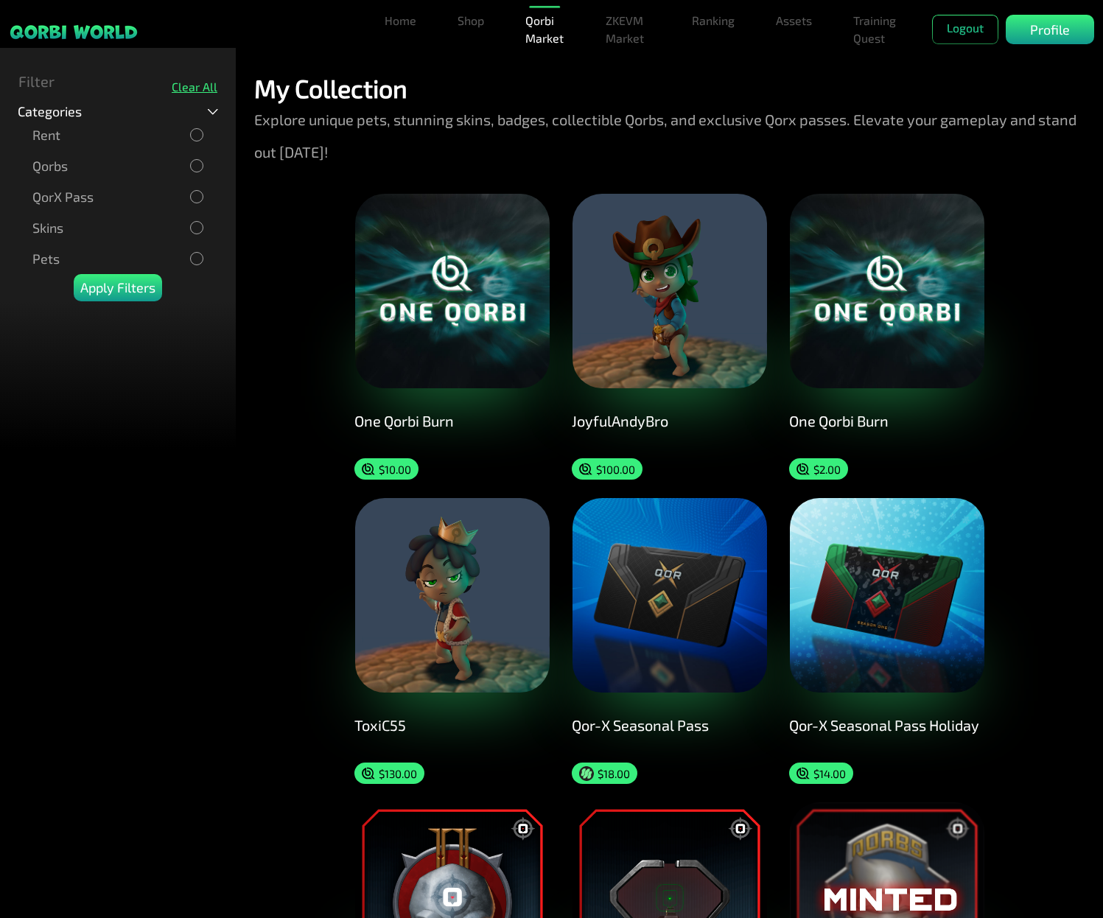
click at [199, 141] on div at bounding box center [196, 134] width 13 height 13
click at [121, 278] on p "Apply Filters" at bounding box center [117, 288] width 75 height 20
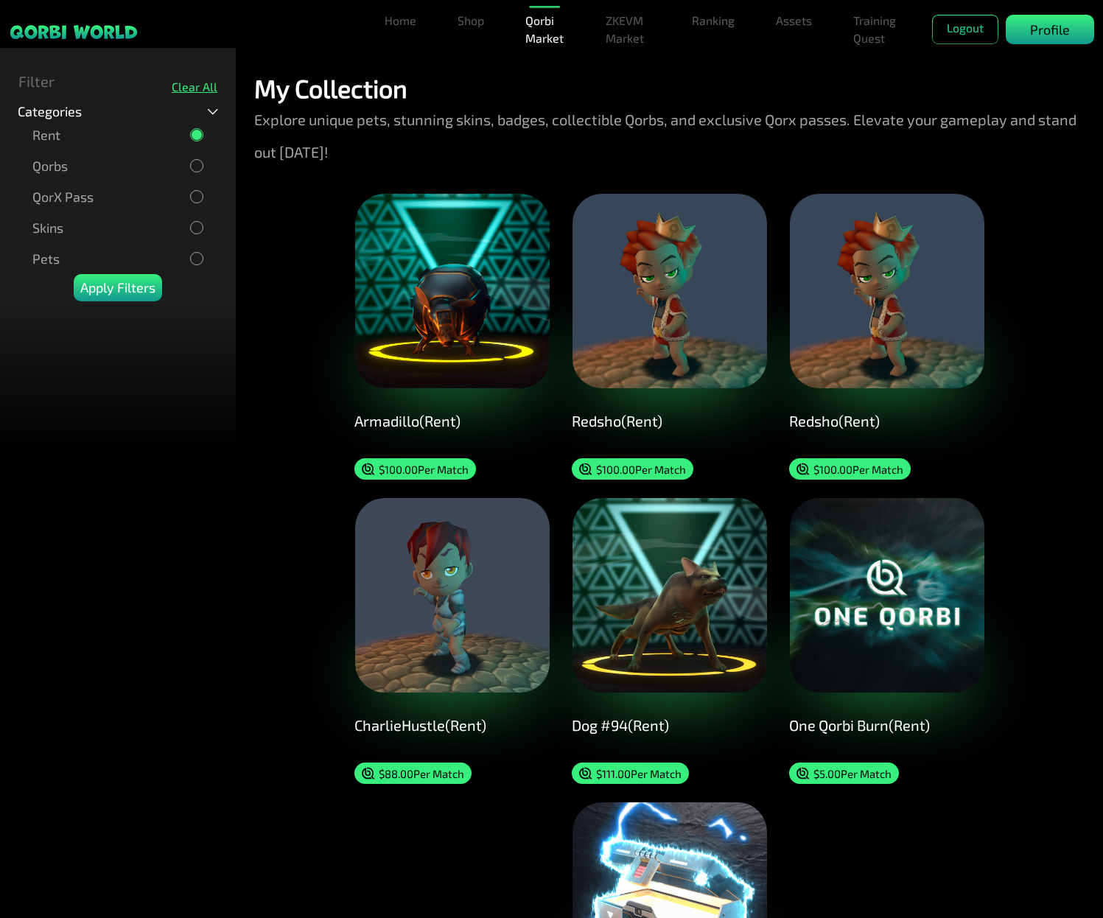
click at [1047, 25] on p "Profile" at bounding box center [1050, 30] width 40 height 20
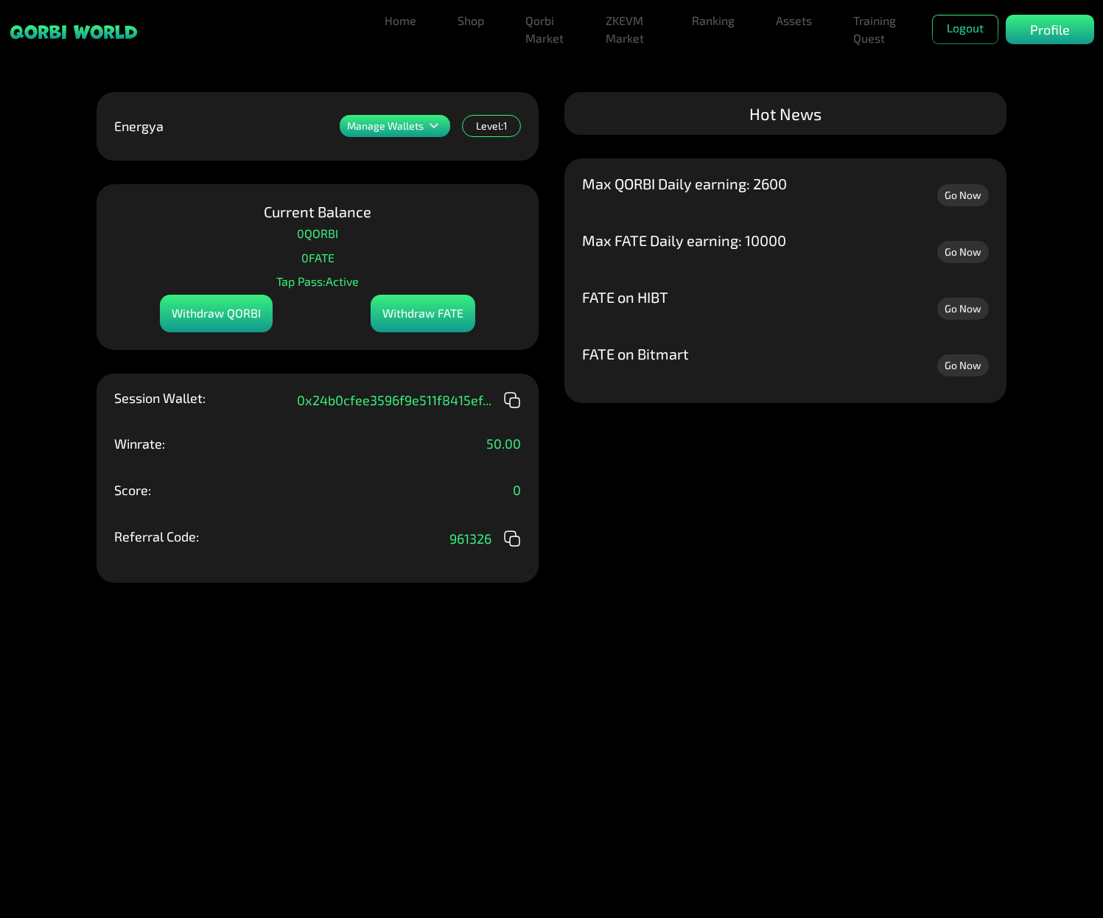
click at [967, 363] on link "Go Now" at bounding box center [963, 365] width 52 height 22
click at [485, 119] on div "Level: 1" at bounding box center [491, 126] width 59 height 22
click at [393, 133] on div "Manage Wallets" at bounding box center [395, 126] width 110 height 22
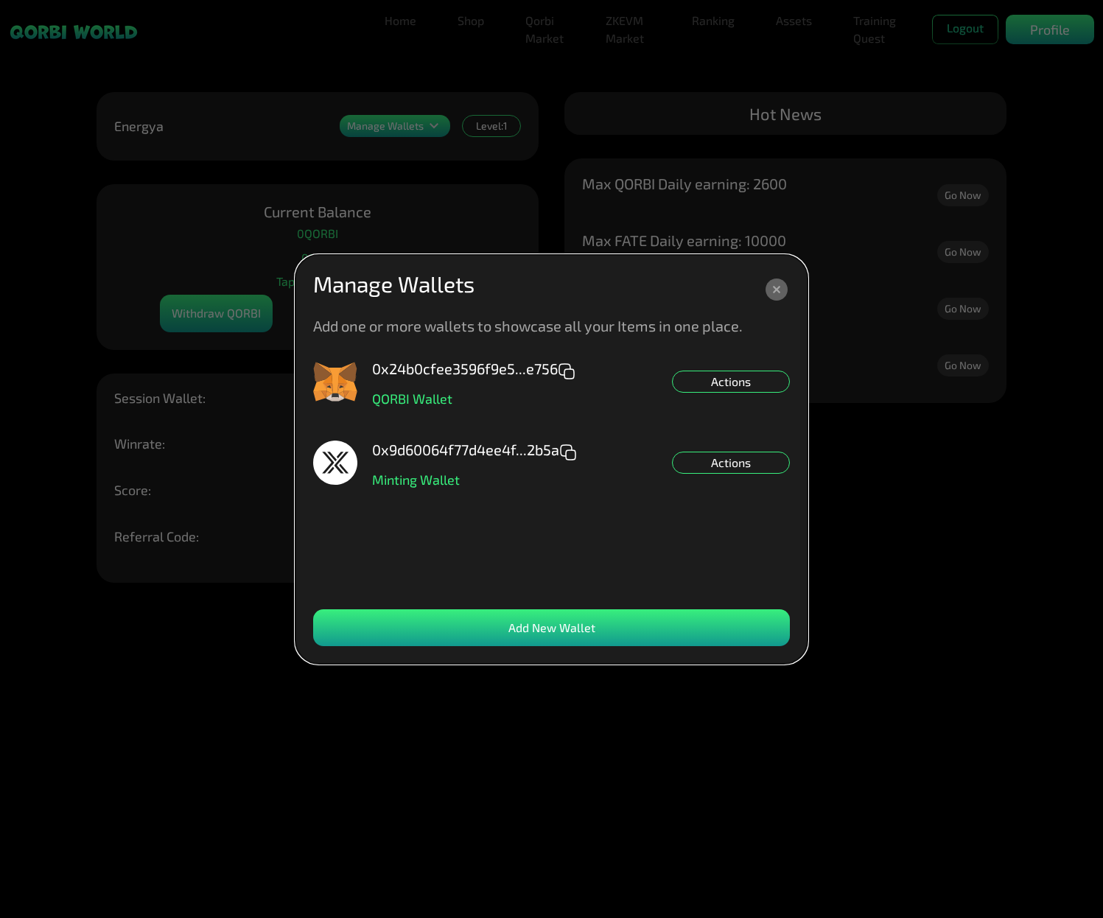
click at [714, 255] on dialog "Manage Wallets Add one or more wallets to showcase all your Items in one place.…" at bounding box center [551, 459] width 512 height 409
click at [713, 255] on dialog "Manage Wallets Add one or more wallets to showcase all your Items in one place.…" at bounding box center [551, 459] width 512 height 409
click at [778, 292] on icon at bounding box center [776, 289] width 7 height 7
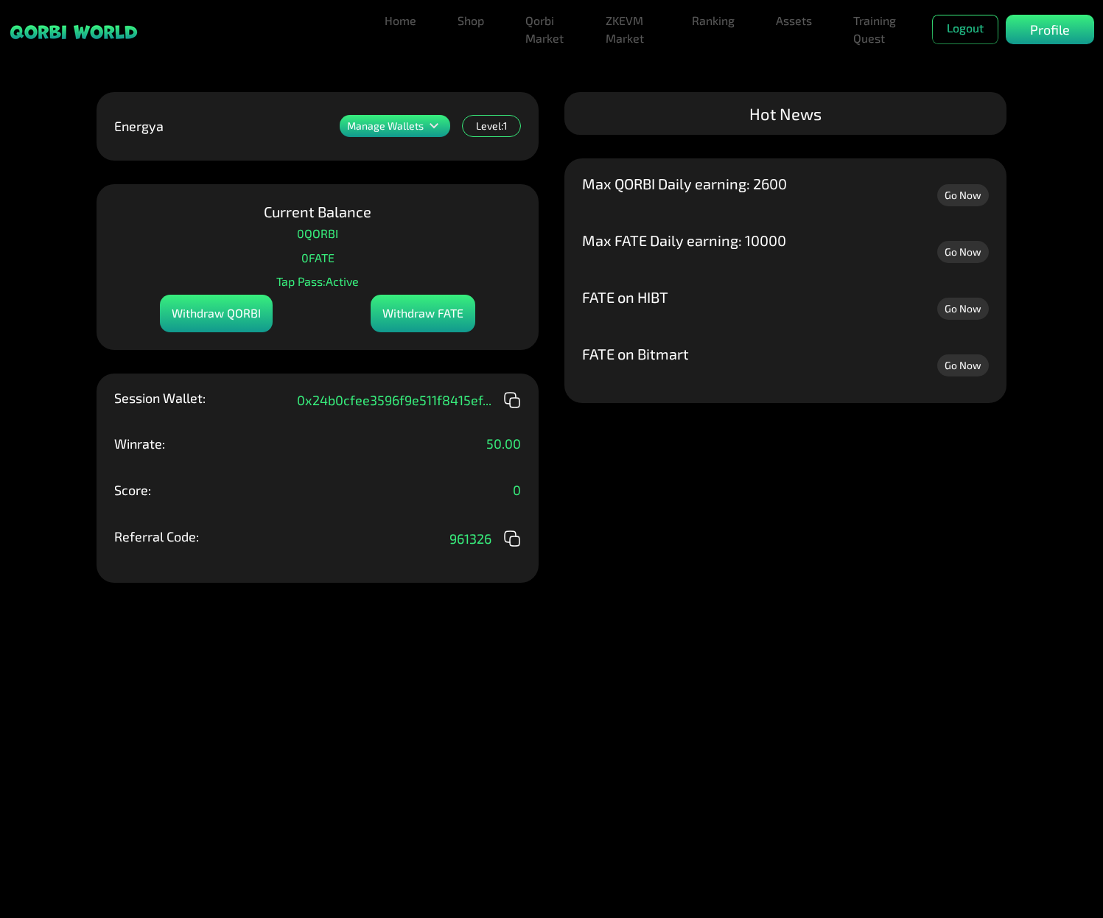
click at [610, 170] on div "FATE on Bitmart Go Now FATE on HIBT Go Now Max FATE Daily earning: 10000 Go Now…" at bounding box center [785, 280] width 442 height 245
click at [494, 446] on p "50.00" at bounding box center [503, 443] width 35 height 13
click at [538, 482] on div "Manage Wallets Add one or more wallets to showcase all your Items in one place.…" at bounding box center [551, 459] width 1103 height 918
click at [778, 23] on link "Assets" at bounding box center [794, 20] width 48 height 29
click at [776, 159] on link "Burn Eggs" at bounding box center [794, 155] width 66 height 29
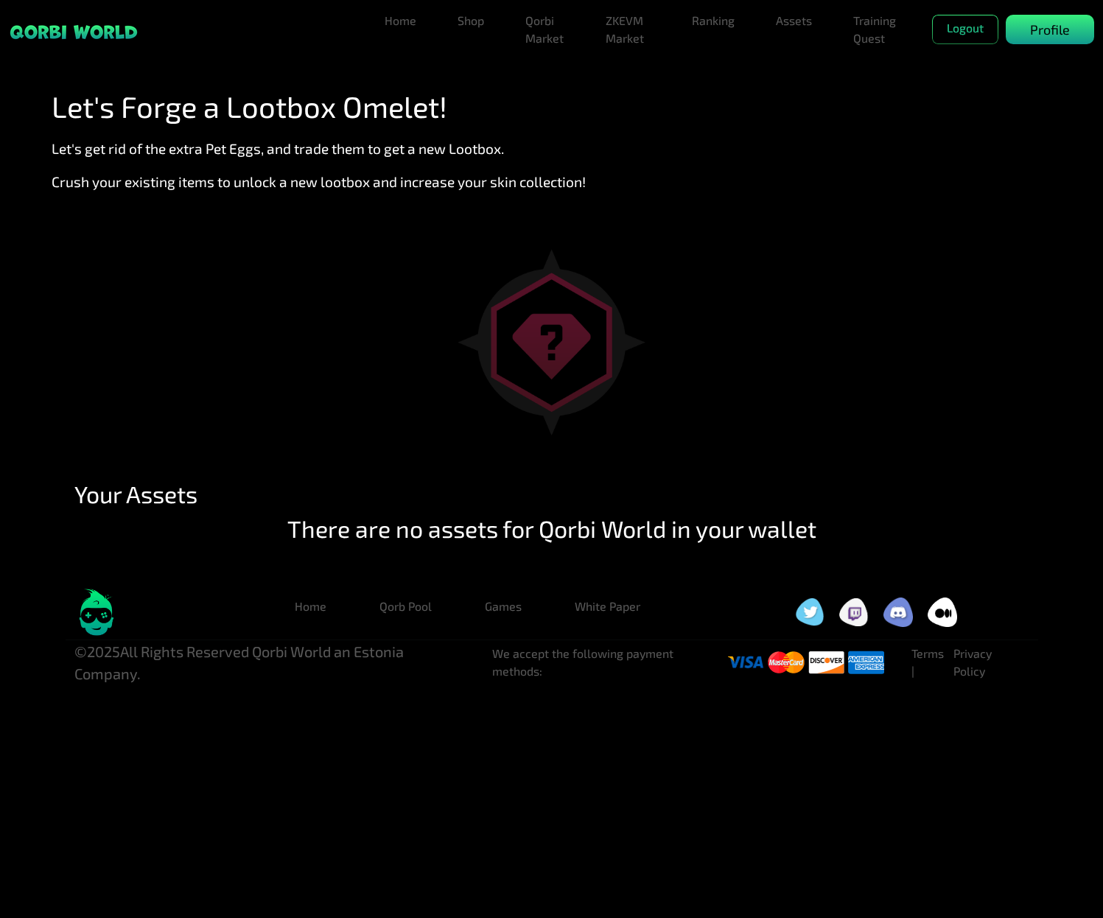
click at [1015, 33] on div "Profile" at bounding box center [1049, 29] width 88 height 29
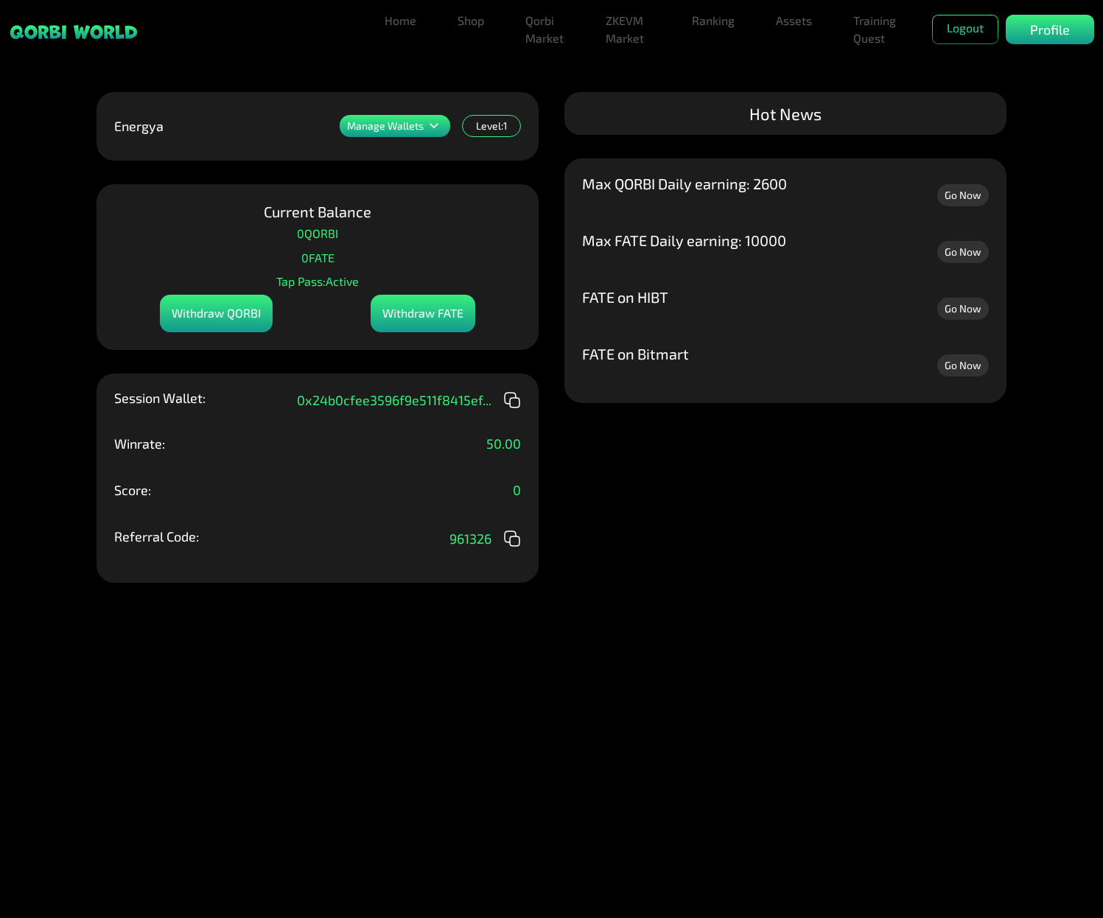
click at [415, 304] on div "Withdraw FATE" at bounding box center [422, 314] width 105 height 38
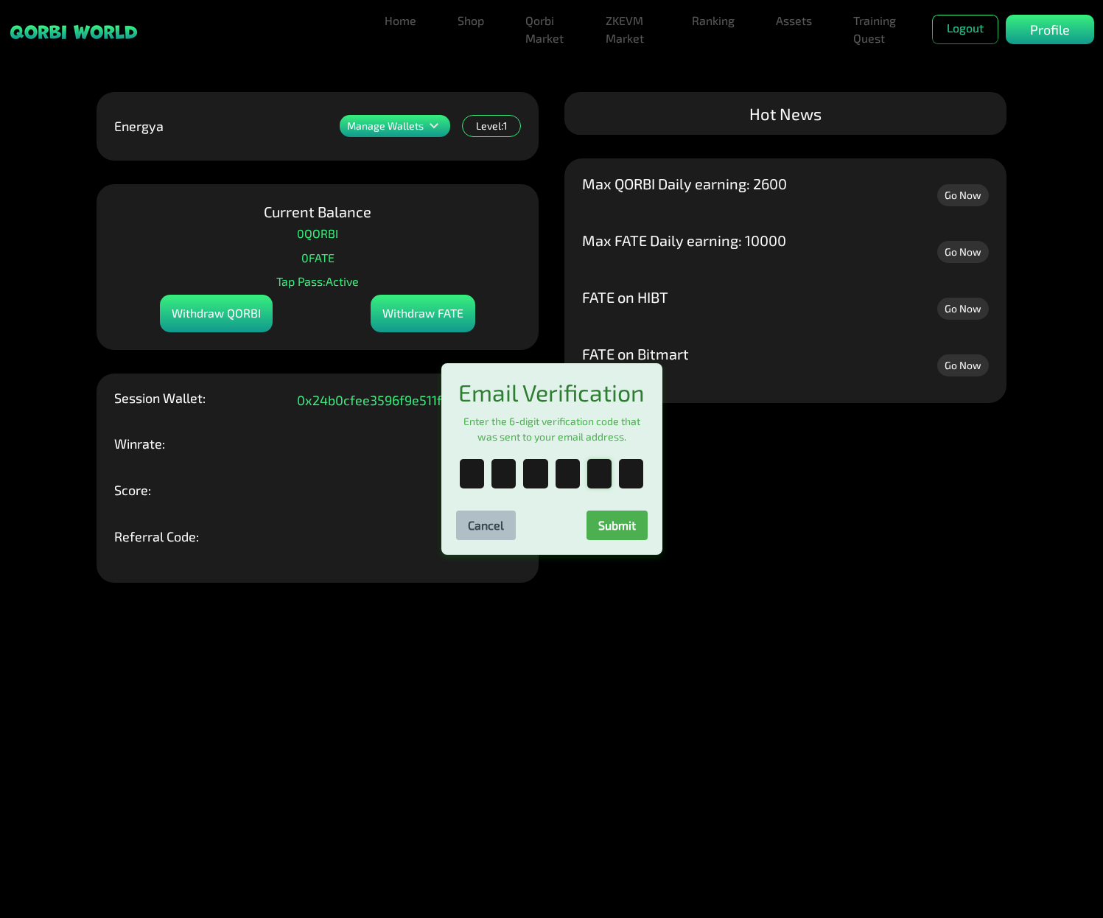
click at [600, 484] on input "text" at bounding box center [599, 473] width 24 height 29
type input "*"
drag, startPoint x: 764, startPoint y: 186, endPoint x: 731, endPoint y: 80, distance: 111.3
click at [736, 92] on div "Email Verification Enter the 6-digit verification code that was sent to your em…" at bounding box center [551, 459] width 1103 height 918
drag, startPoint x: 681, startPoint y: 15, endPoint x: 644, endPoint y: -7, distance: 43.6
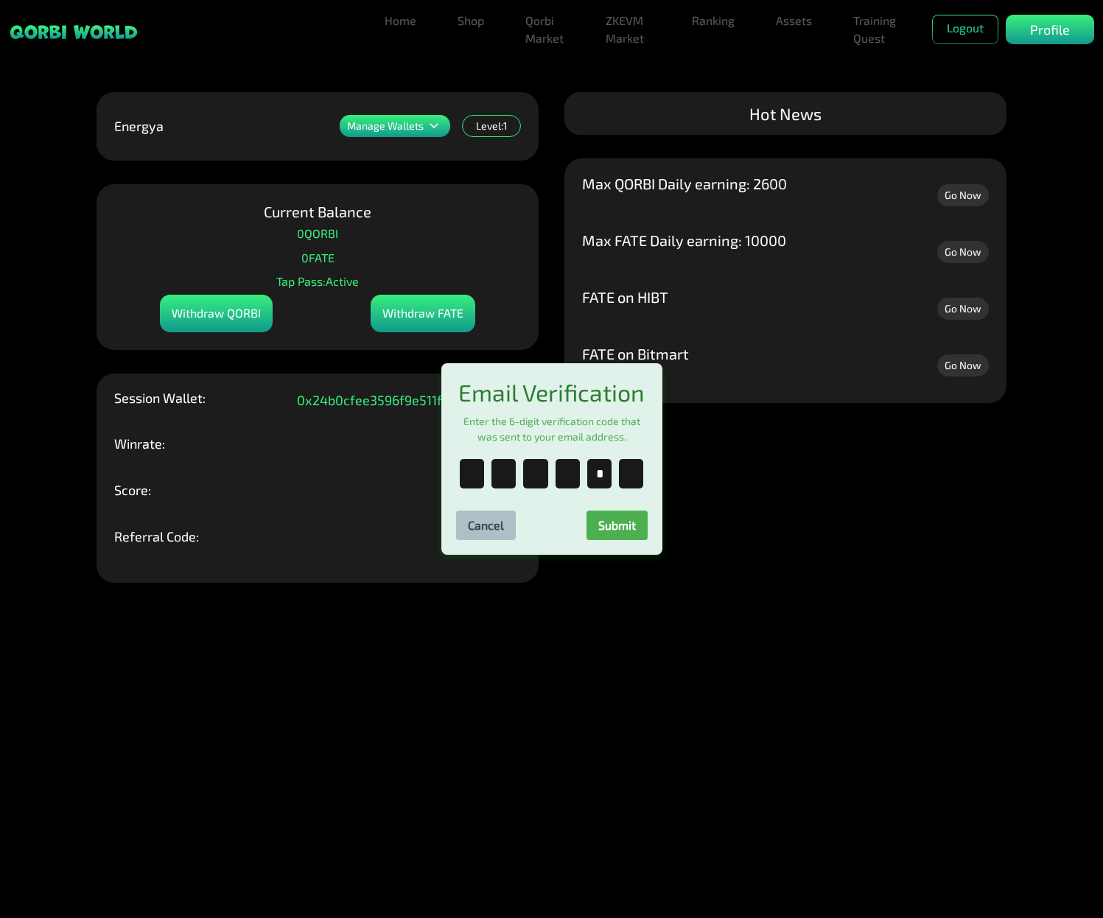
click at [644, 0] on html "Something went wrong We couldn't add your wallet, it might be linked to another…" at bounding box center [551, 512] width 1103 height 1024
click at [507, 32] on div "Email Verification Enter the 6-digit verification code that was sent to your em…" at bounding box center [551, 459] width 1103 height 918
